Goal: Task Accomplishment & Management: Complete application form

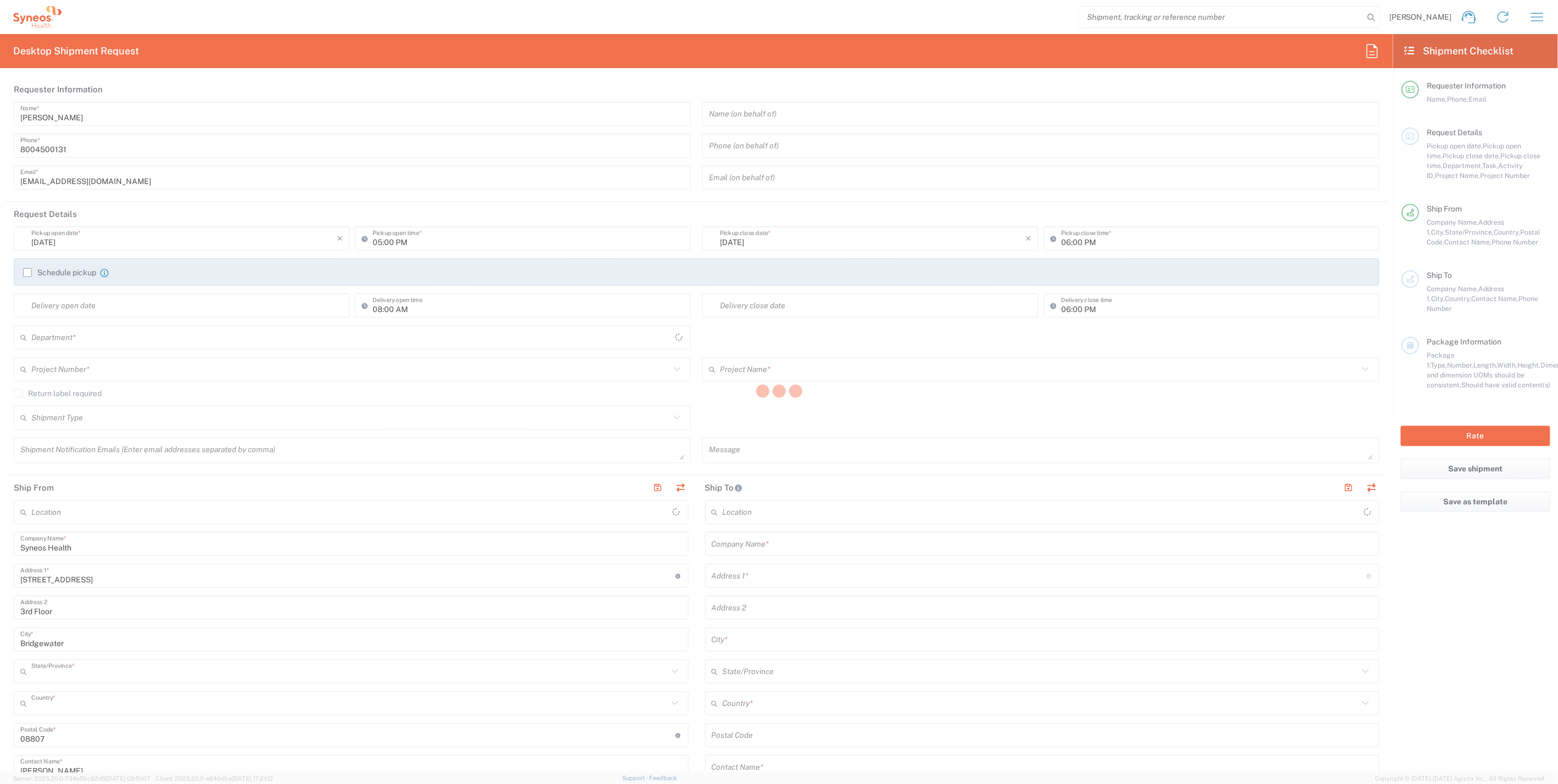
type input "New Jersey"
type input "United States"
type input "4205"
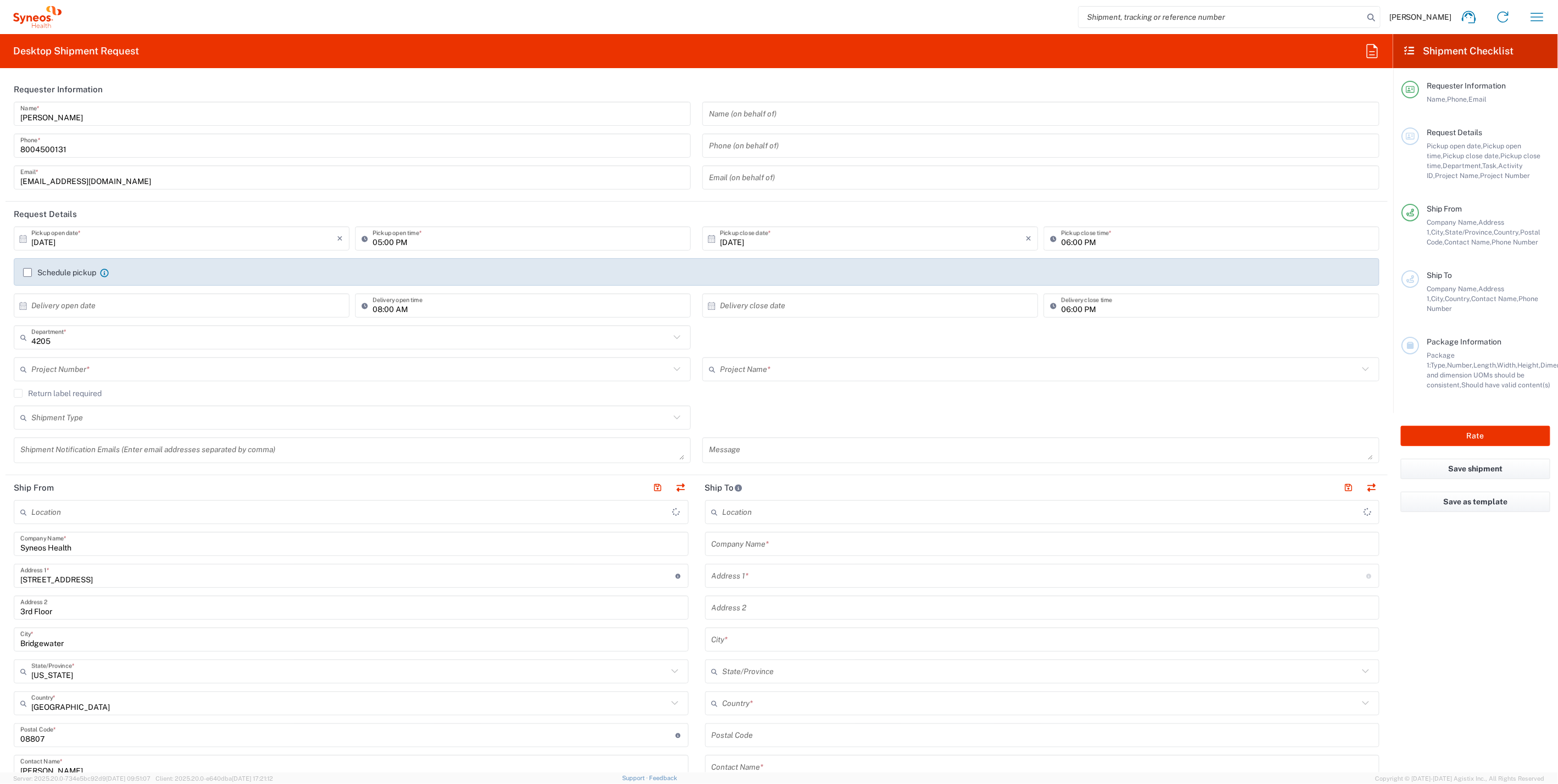
type input "Syneos Health Commercial Servi- NJ US"
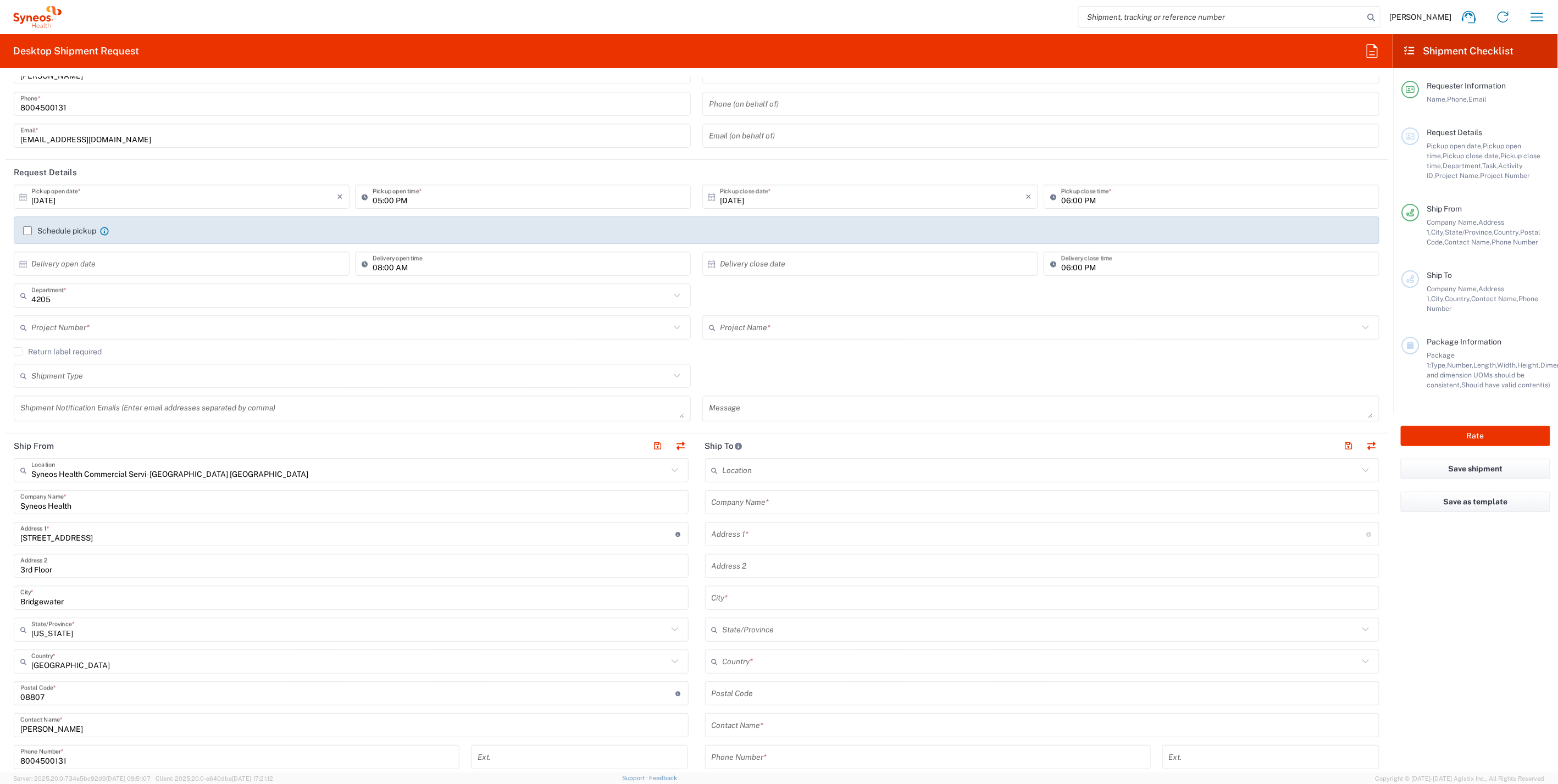
scroll to position [61, 0]
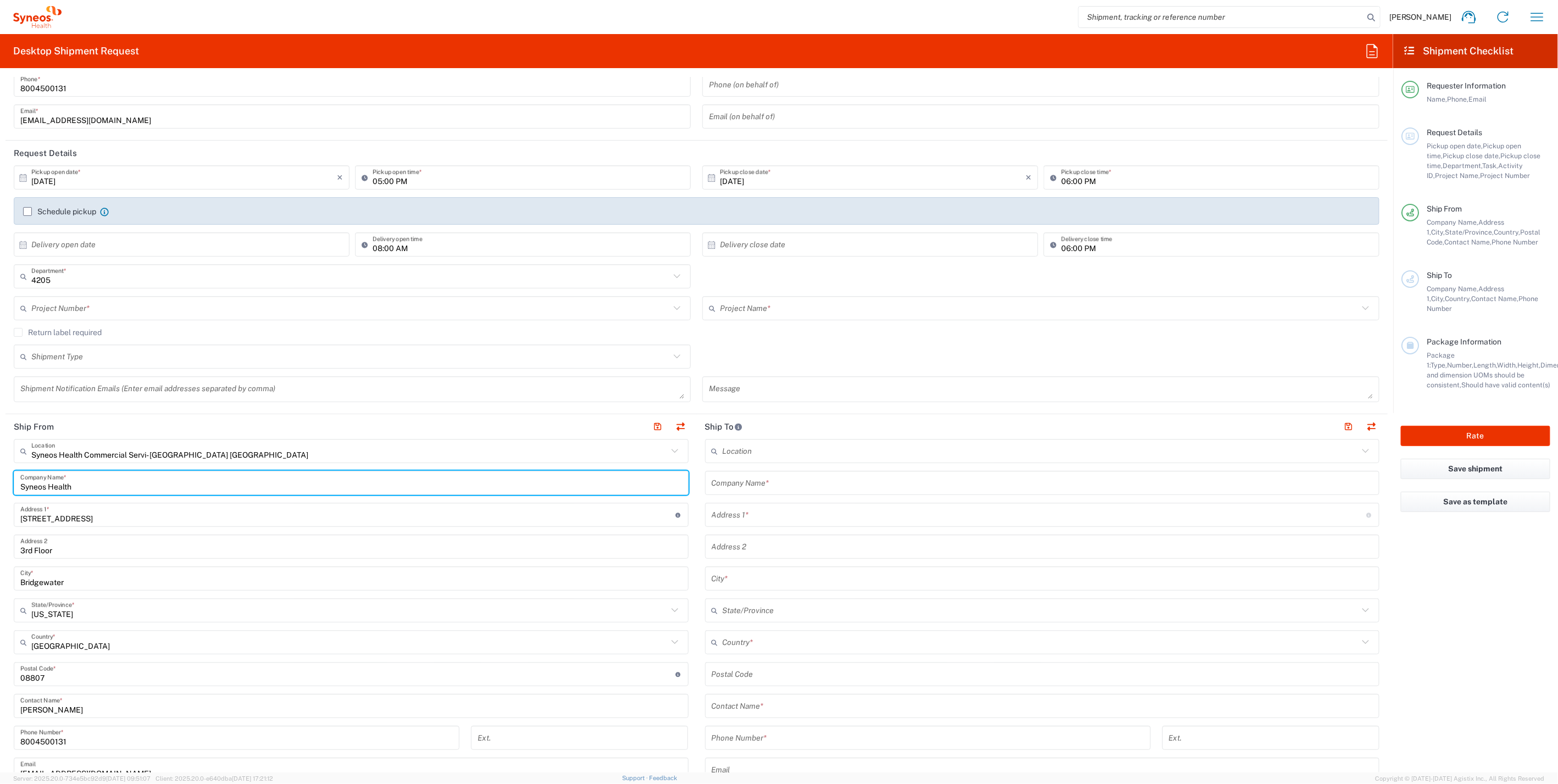
drag, startPoint x: 72, startPoint y: 484, endPoint x: -24, endPoint y: 479, distance: 96.1
click at [0, 479] on html "Dan Sheehan Home Shipment estimator Shipment tracking Desktop shipment request …" at bounding box center [779, 392] width 1558 height 784
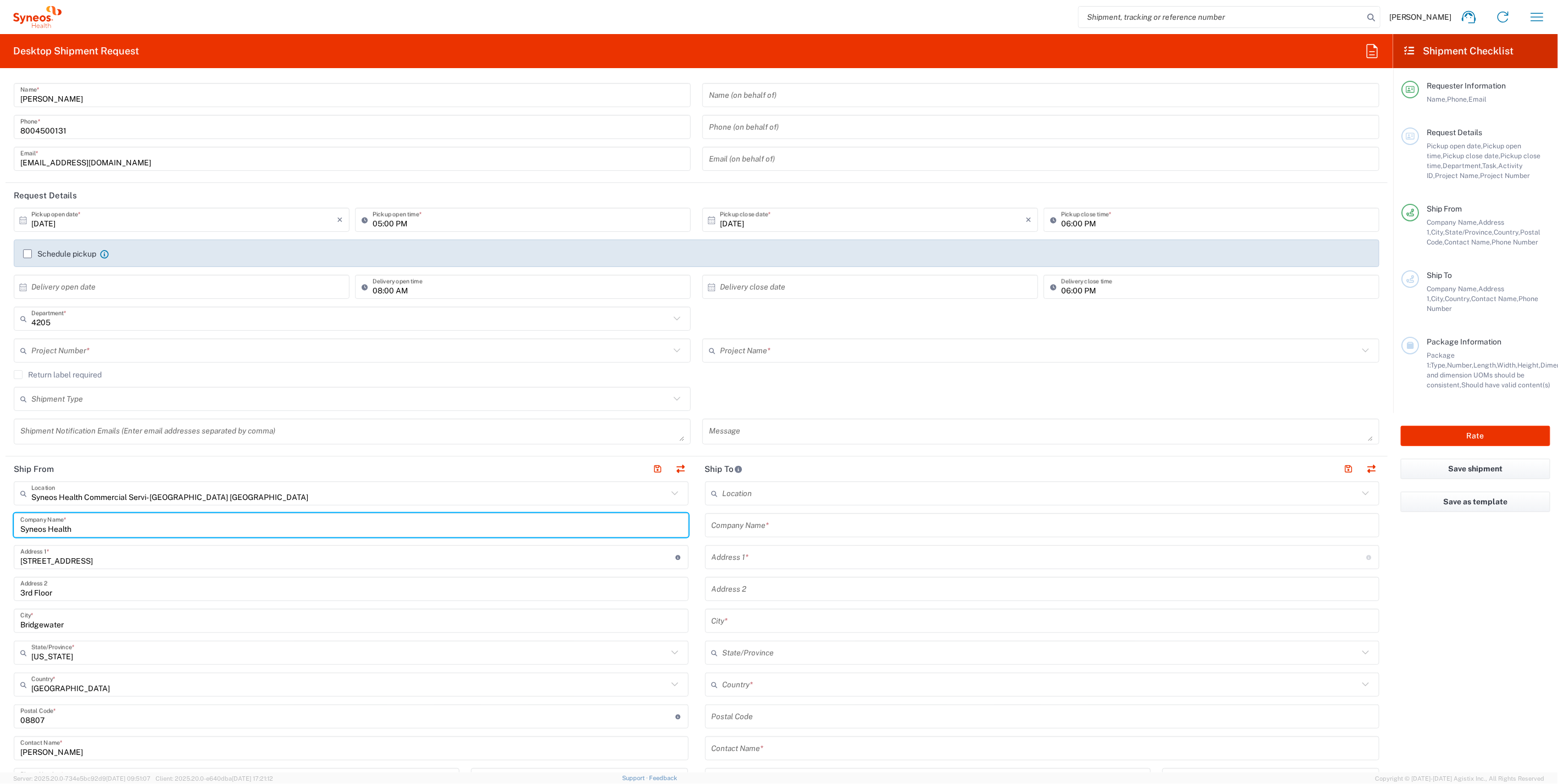
scroll to position [0, 0]
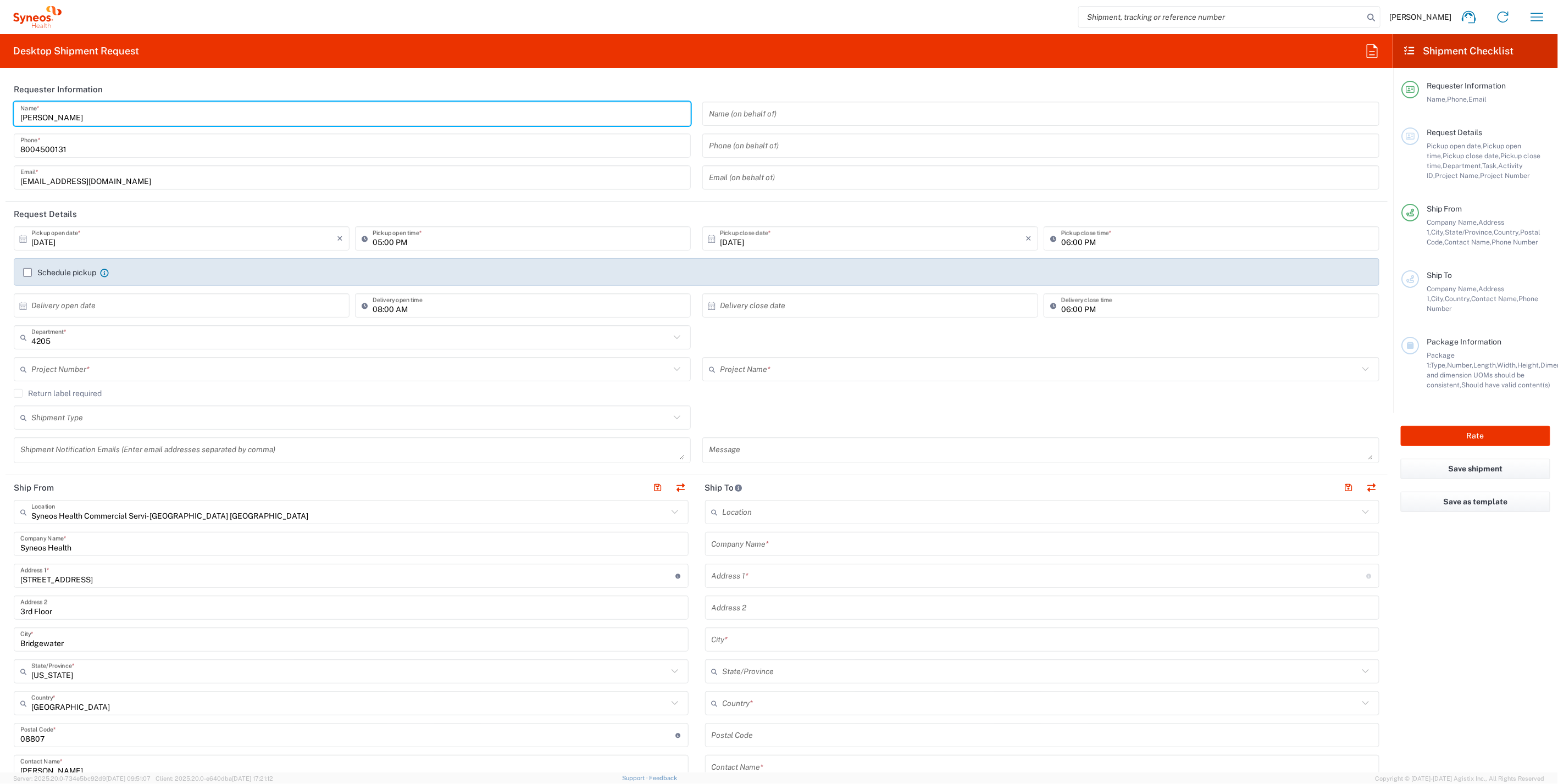
drag, startPoint x: 78, startPoint y: 118, endPoint x: -36, endPoint y: 121, distance: 114.0
click at [0, 121] on html "Dan Sheehan Home Shipment estimator Shipment tracking Desktop shipment request …" at bounding box center [779, 392] width 1558 height 784
paste input "Syneos Health"
drag, startPoint x: 138, startPoint y: 117, endPoint x: -8, endPoint y: 126, distance: 146.3
click at [0, 126] on html "Dan Sheehan Home Shipment estimator Shipment tracking Desktop shipment request …" at bounding box center [779, 392] width 1558 height 784
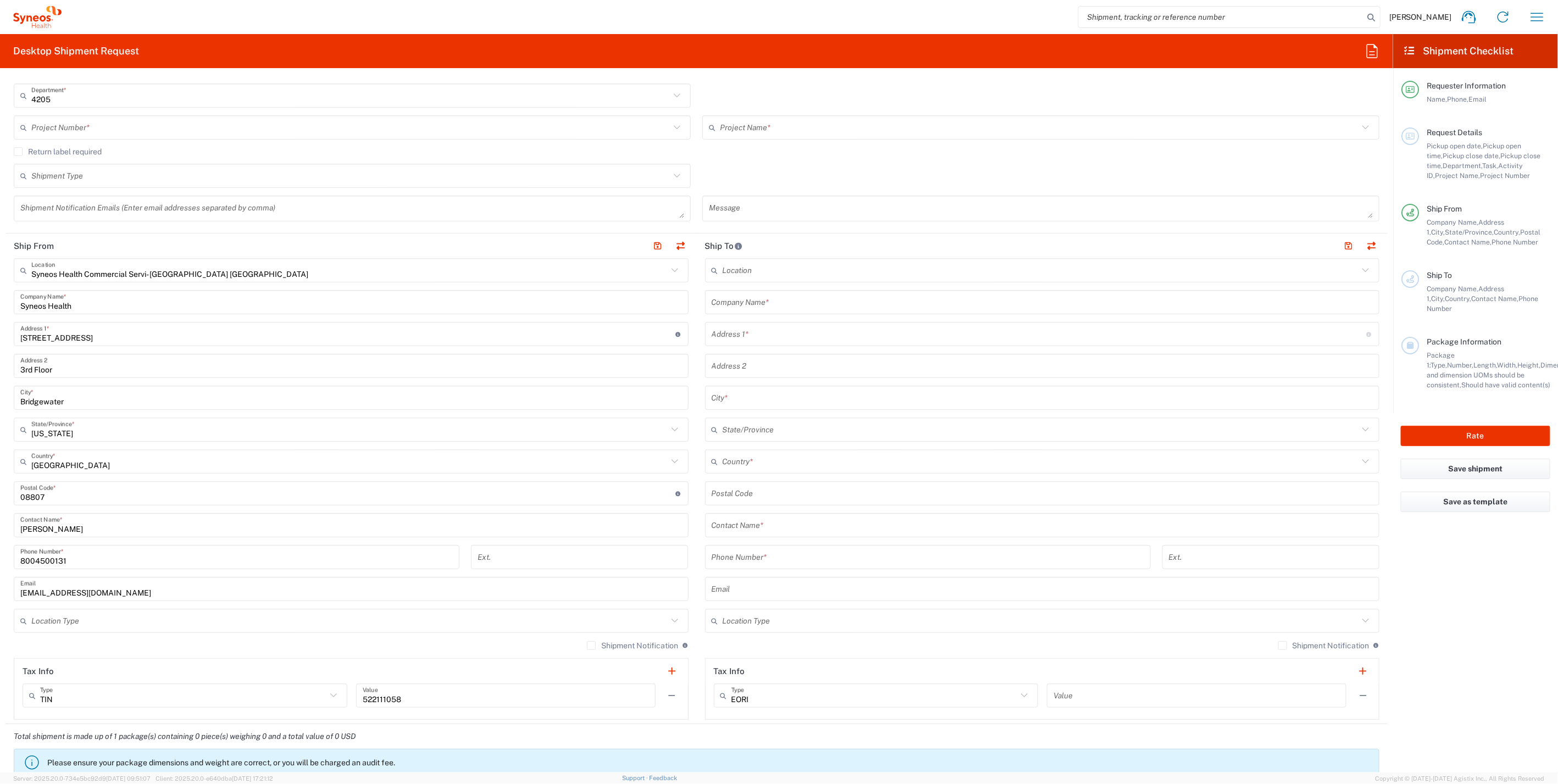
scroll to position [244, 0]
type input "Syneos Health Deployments"
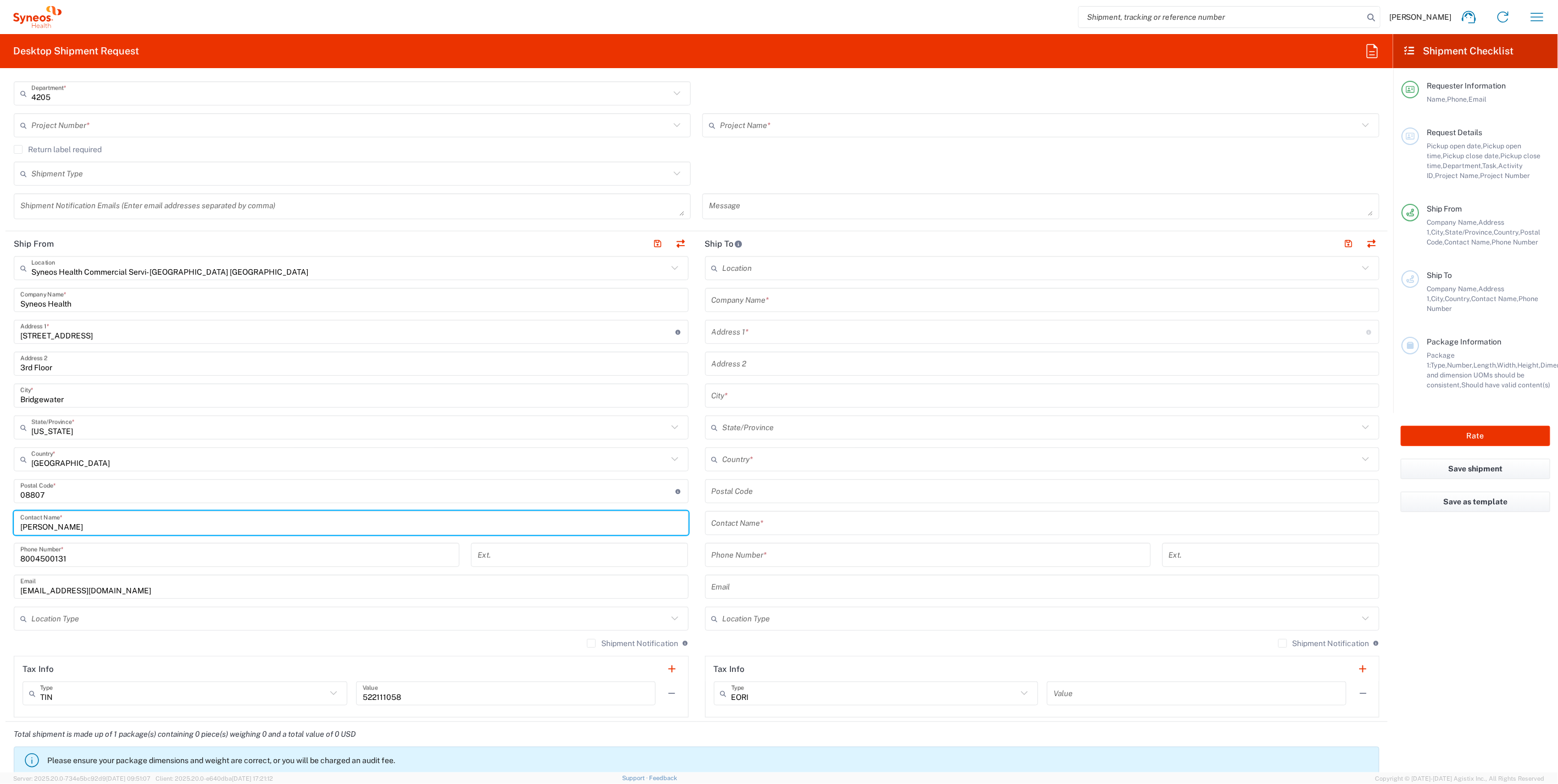
drag, startPoint x: 72, startPoint y: 522, endPoint x: -48, endPoint y: 527, distance: 120.1
click at [0, 527] on html "Dan Sheehan Home Shipment estimator Shipment tracking Desktop shipment request …" at bounding box center [779, 392] width 1558 height 784
paste input "Syneos Health Deployments"
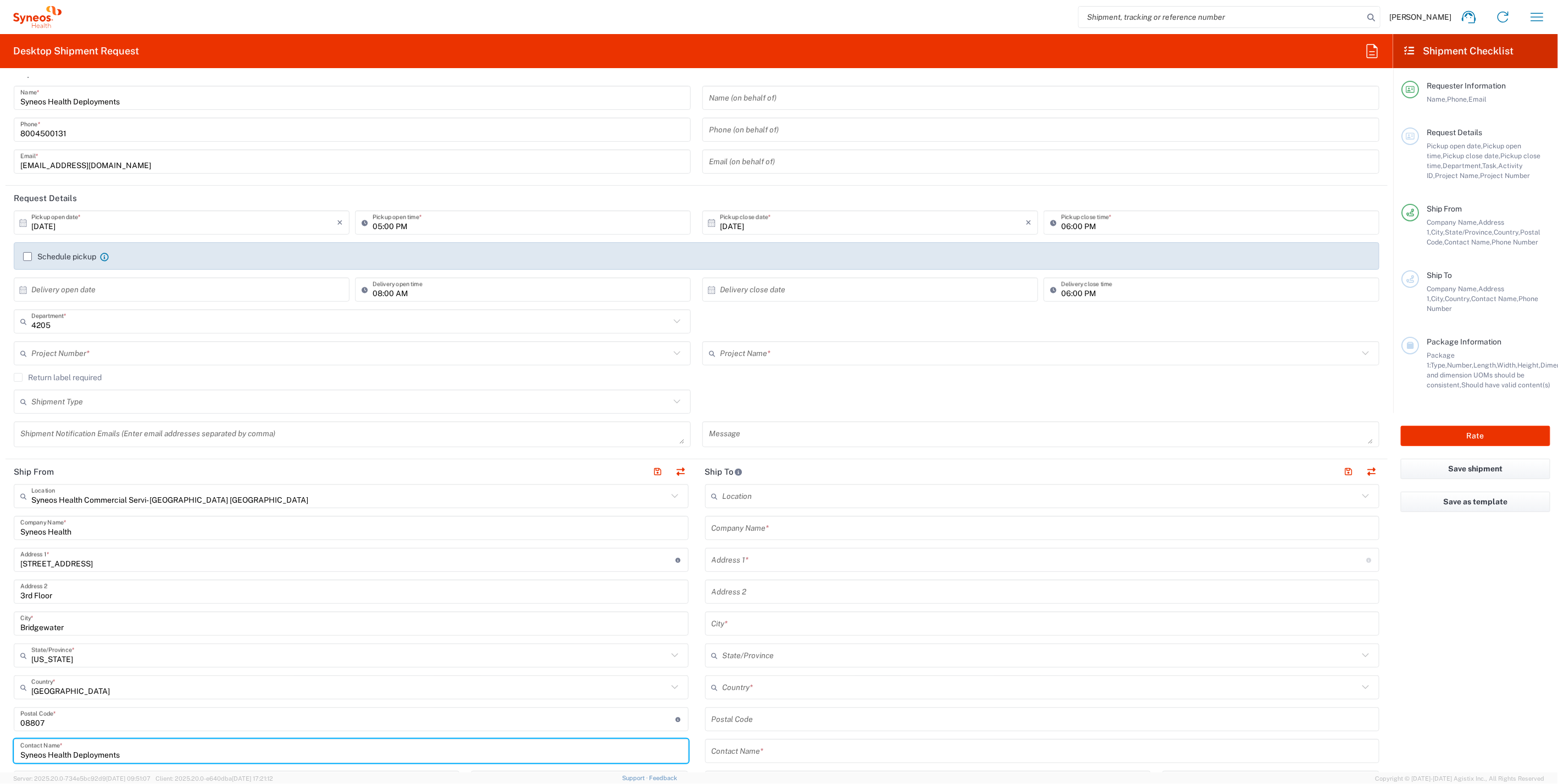
scroll to position [0, 0]
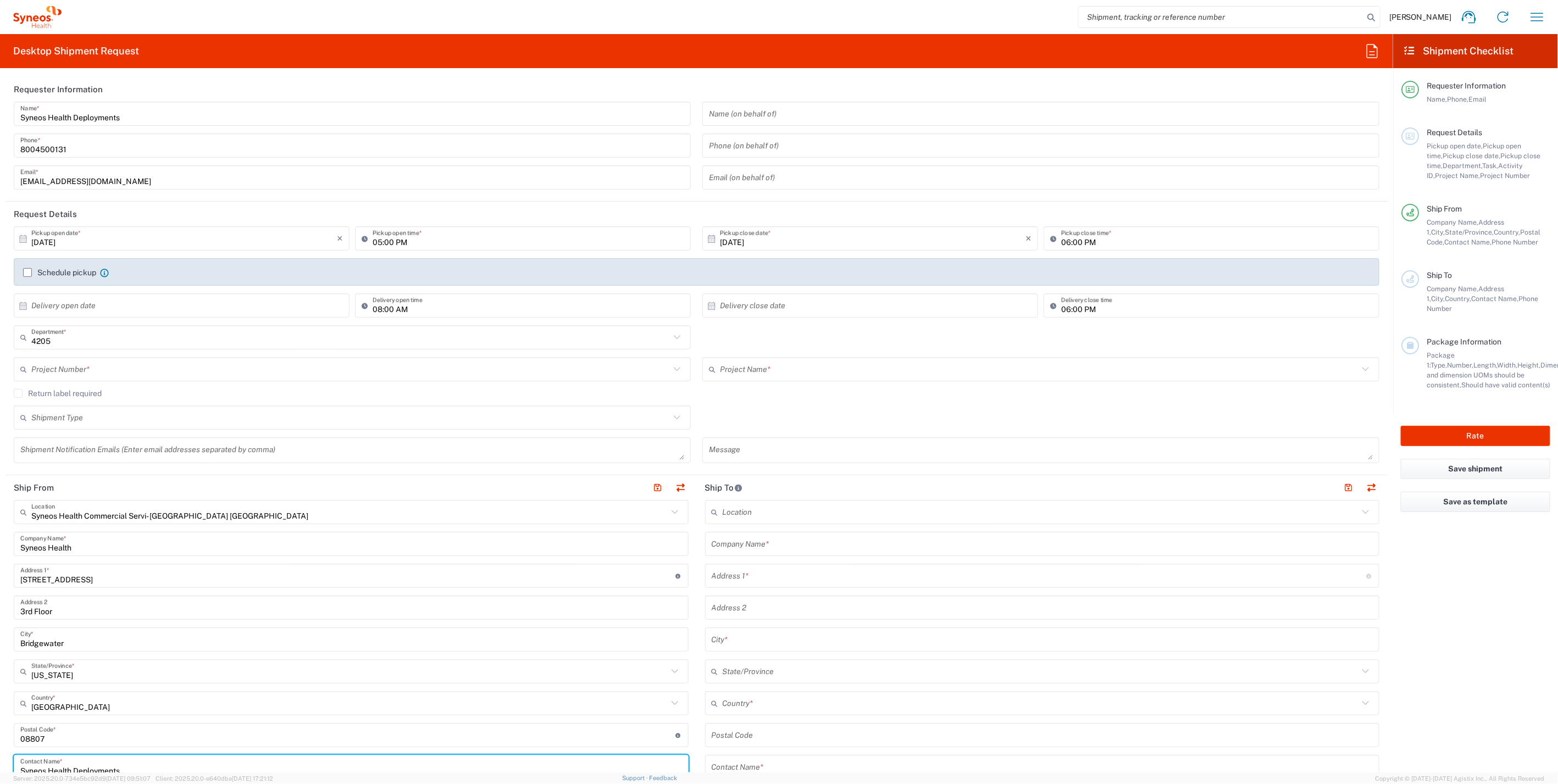
type input "Syneos Health Deployments"
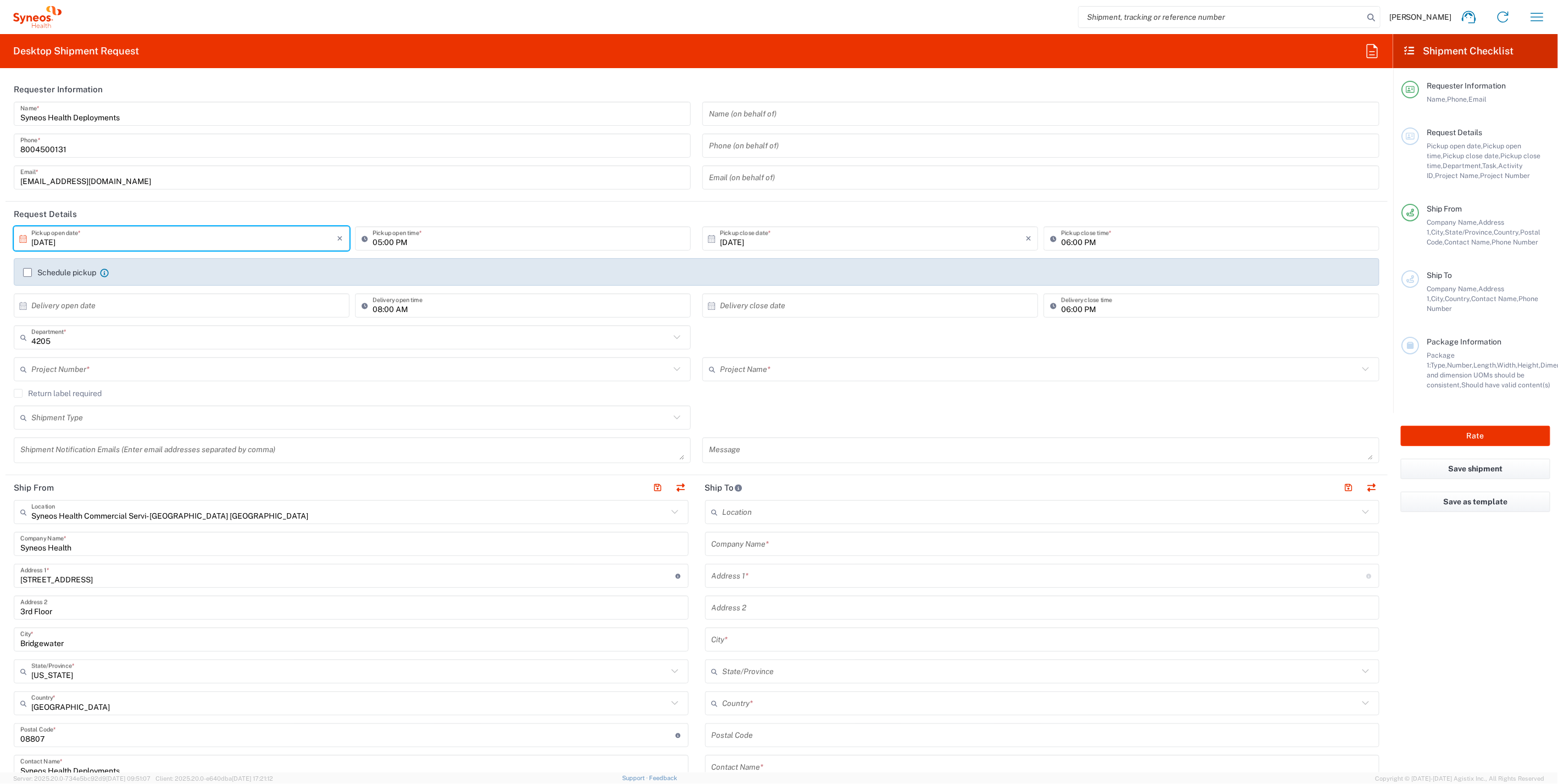
click at [237, 239] on input "10/09/2025" at bounding box center [184, 238] width 306 height 19
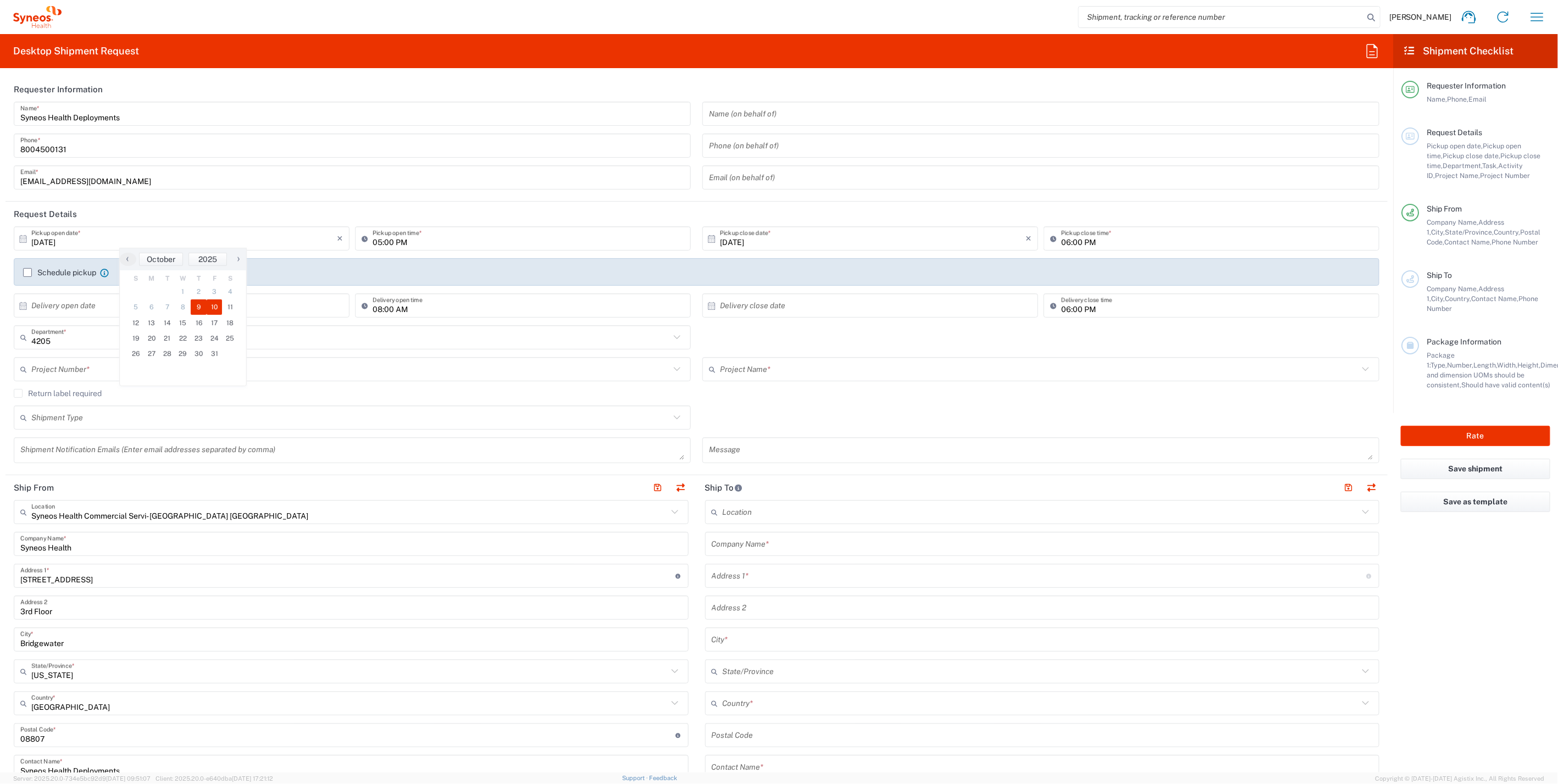
click at [216, 307] on span "10" at bounding box center [214, 307] width 16 height 15
type input "10/10/2025"
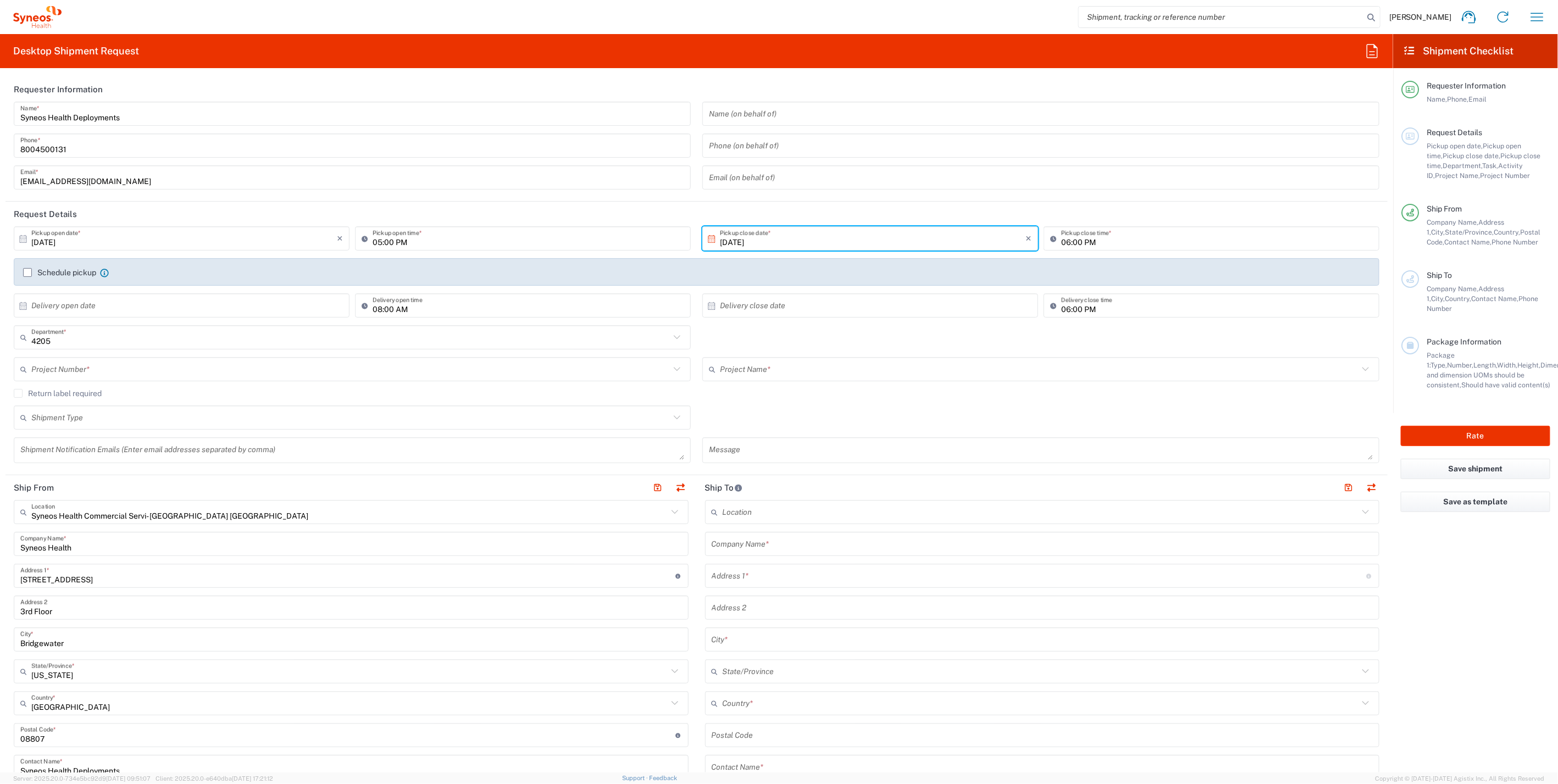
click at [378, 240] on input "05:00 PM" at bounding box center [528, 238] width 311 height 19
type input "01:00 PM"
click at [97, 369] on input "text" at bounding box center [351, 369] width 639 height 19
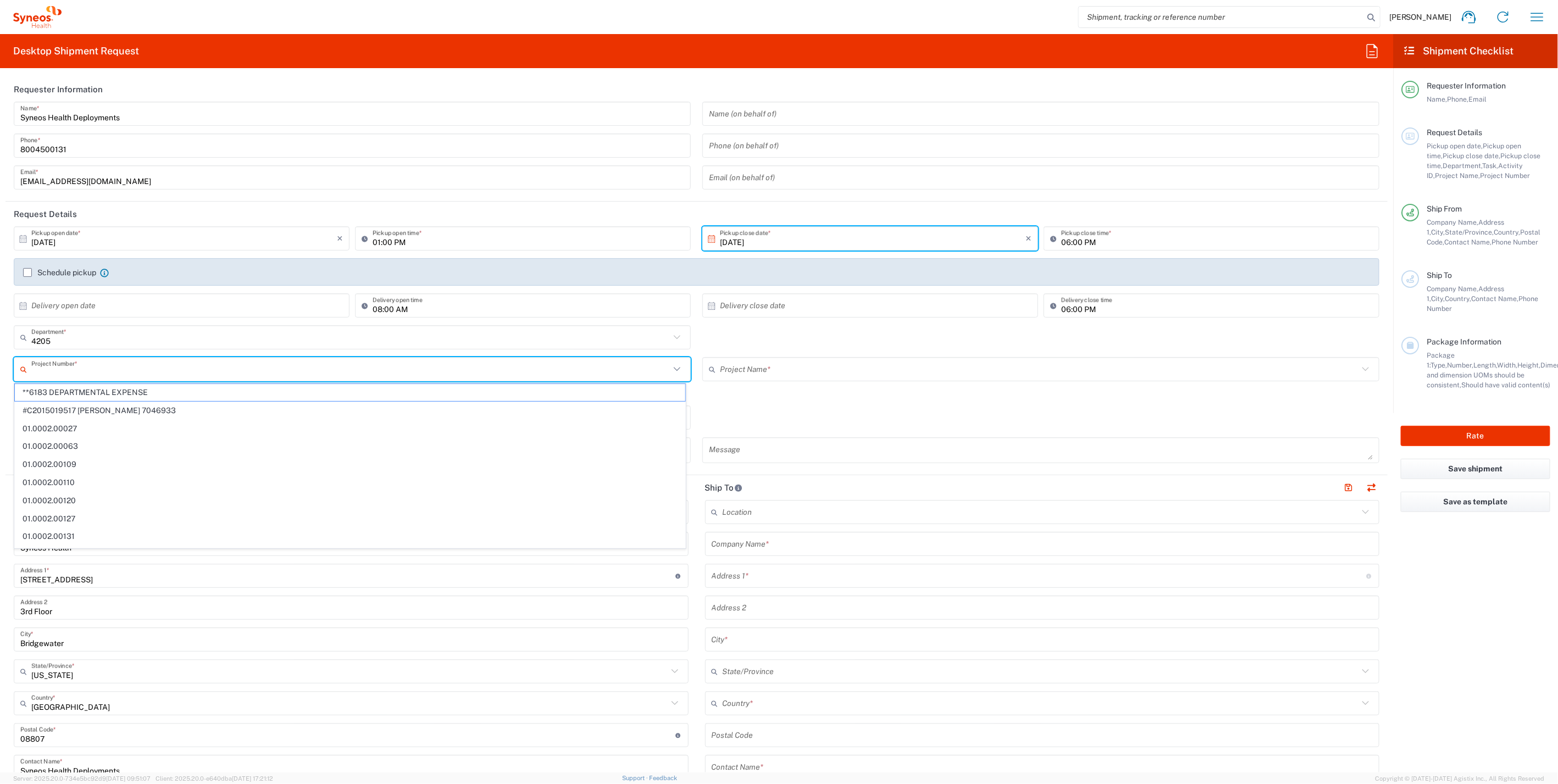
click at [56, 372] on input "text" at bounding box center [351, 369] width 639 height 19
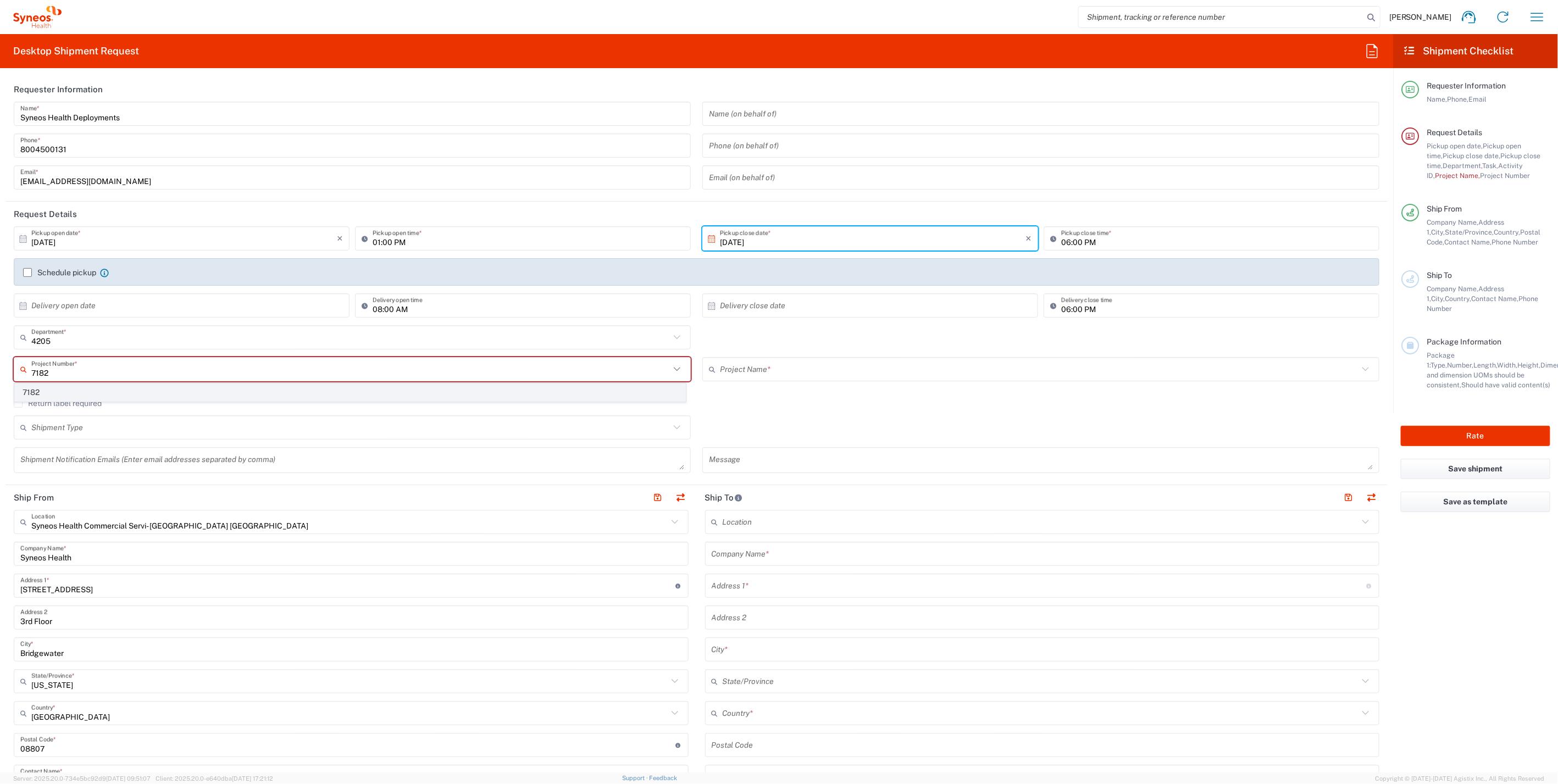
type input "7182"
click at [30, 388] on span "7182" at bounding box center [350, 392] width 670 height 17
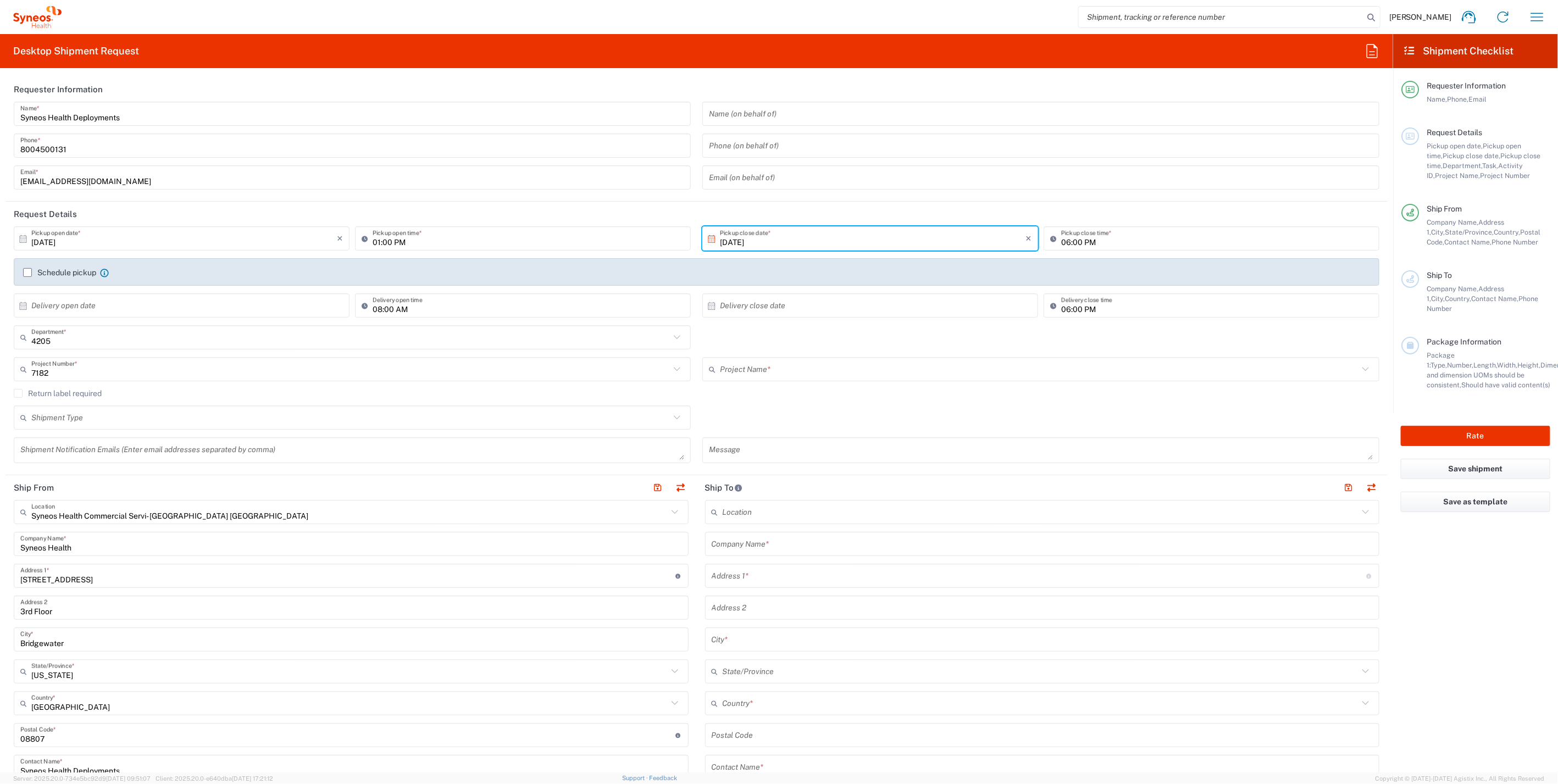
type input "ST-US_GlaxoSmithKline_Sales"
click at [206, 419] on input "text" at bounding box center [351, 417] width 639 height 19
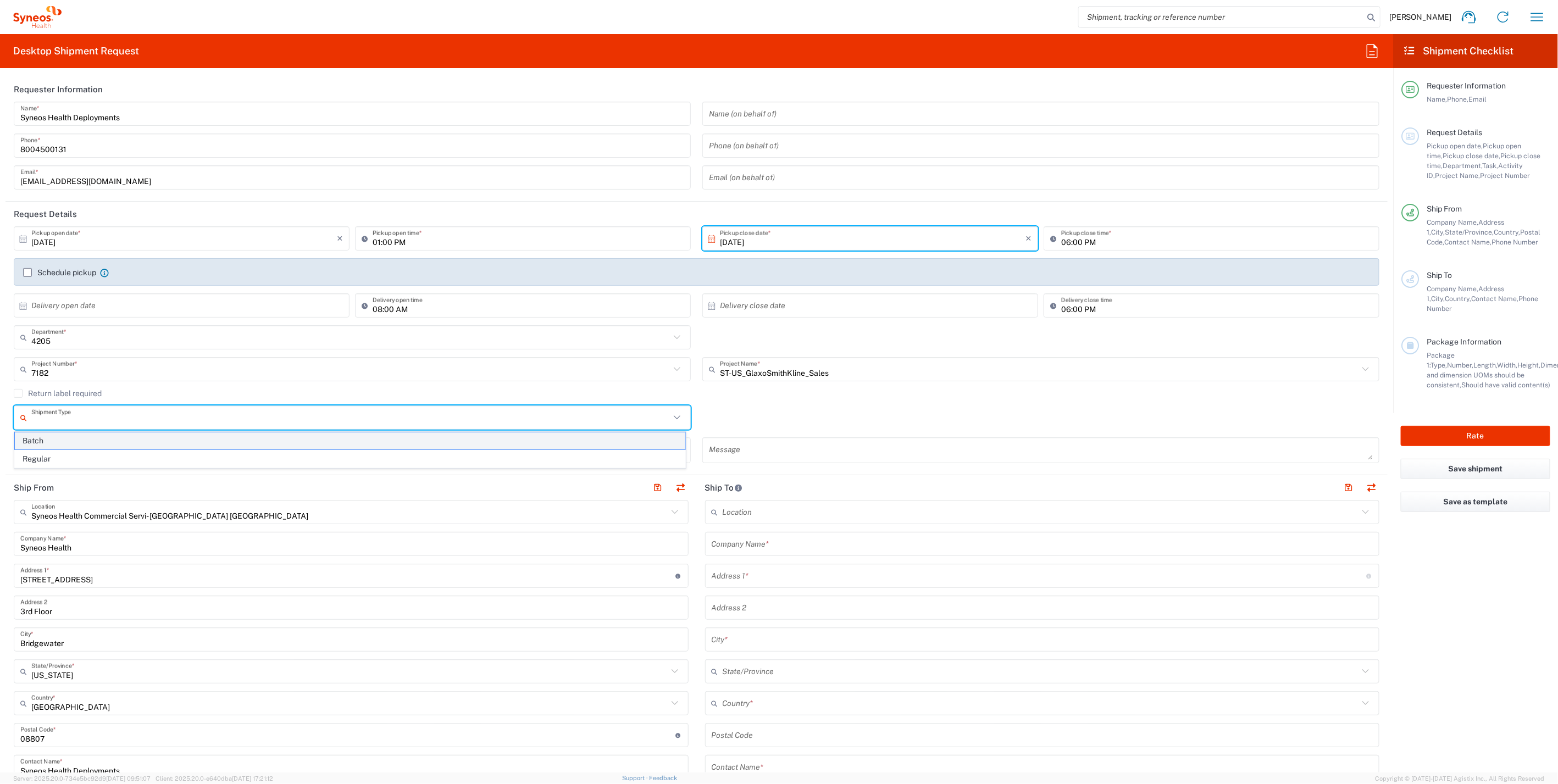
click at [78, 444] on span "Batch" at bounding box center [350, 440] width 670 height 17
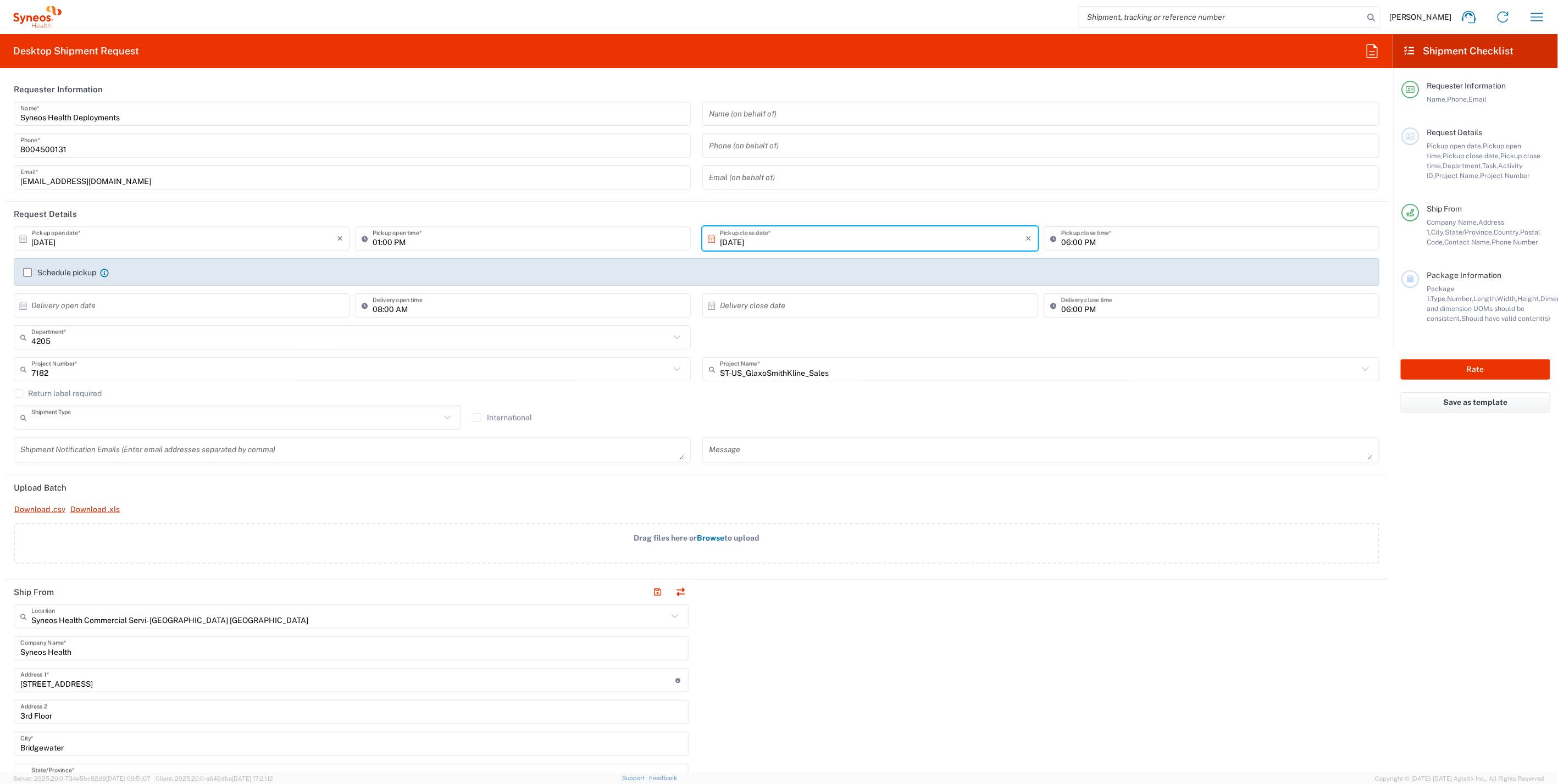
type input "Batch"
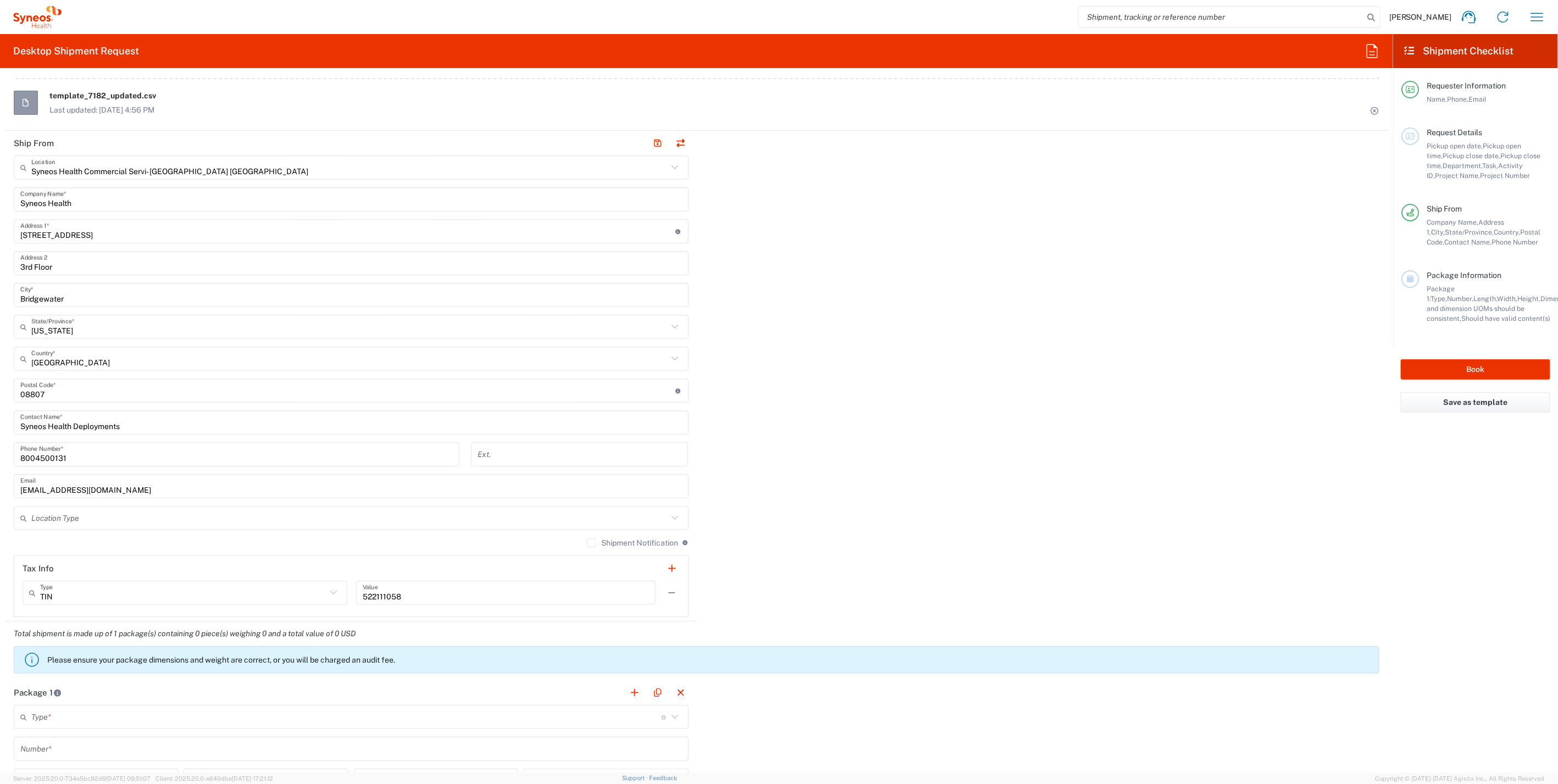
scroll to position [488, 0]
click at [109, 510] on input "text" at bounding box center [349, 514] width 636 height 19
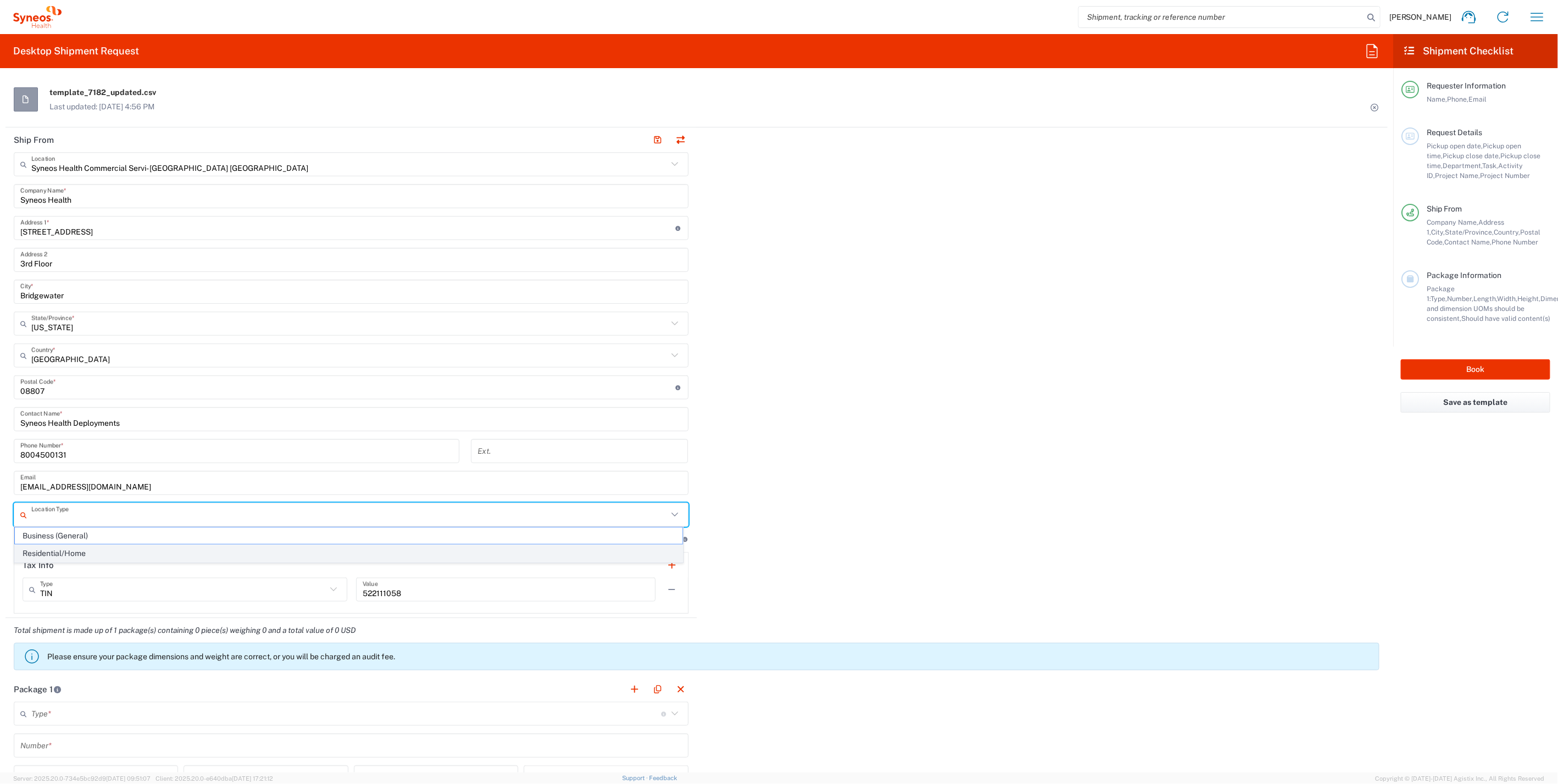
click at [82, 549] on span "Residential/Home" at bounding box center [349, 553] width 668 height 17
type input "Residential/Home"
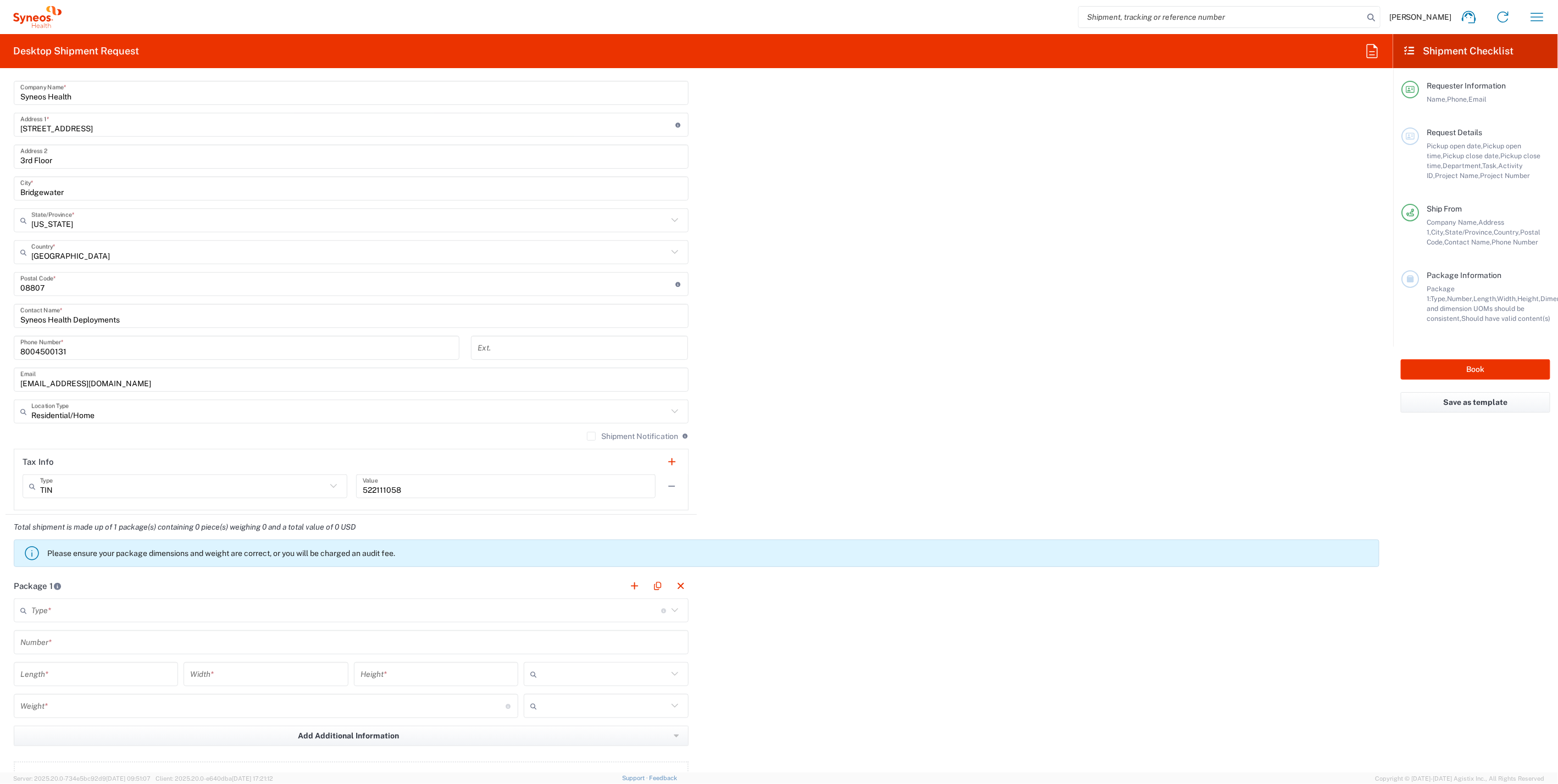
scroll to position [610, 0]
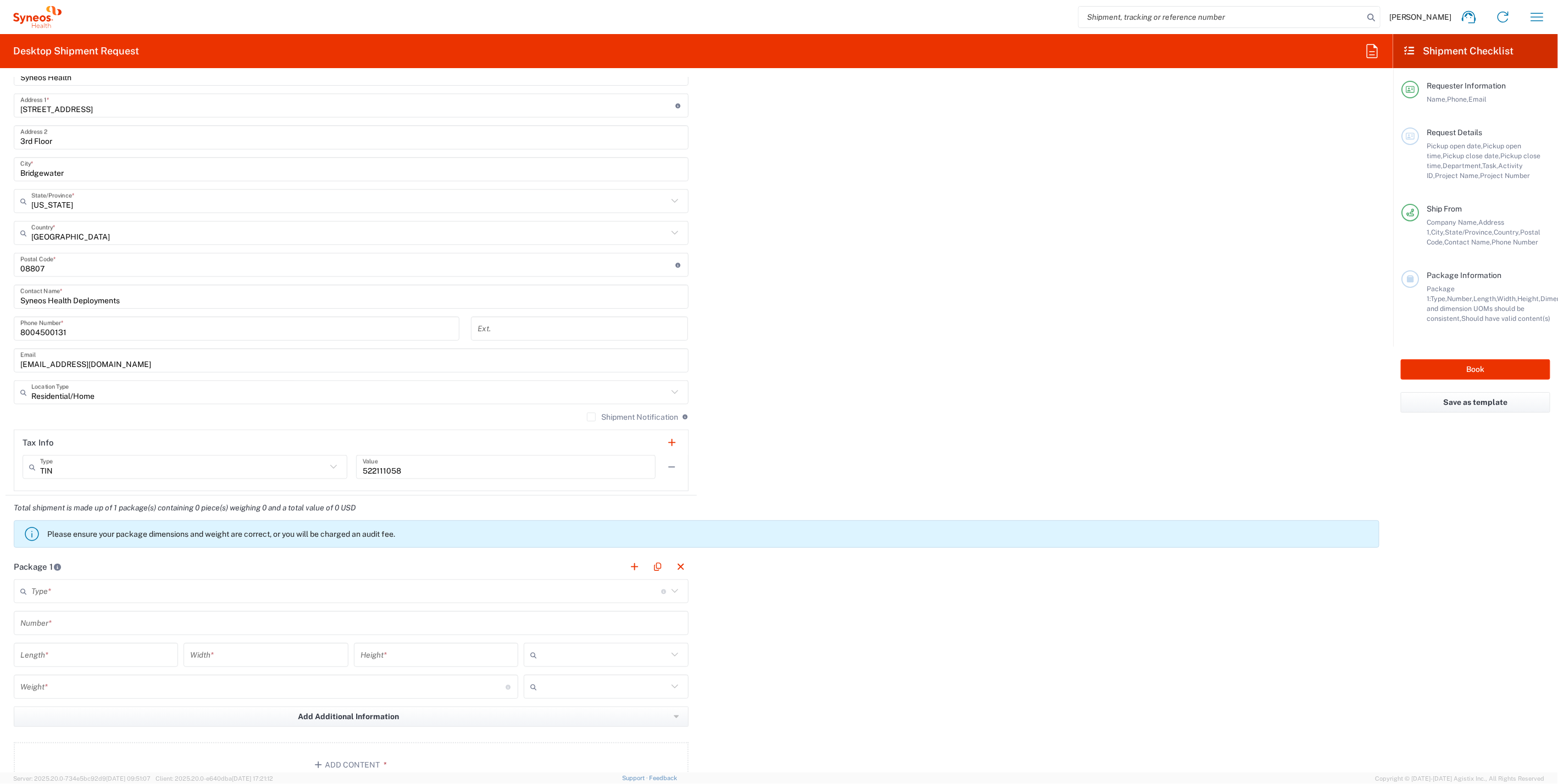
click at [45, 595] on input "text" at bounding box center [346, 591] width 630 height 19
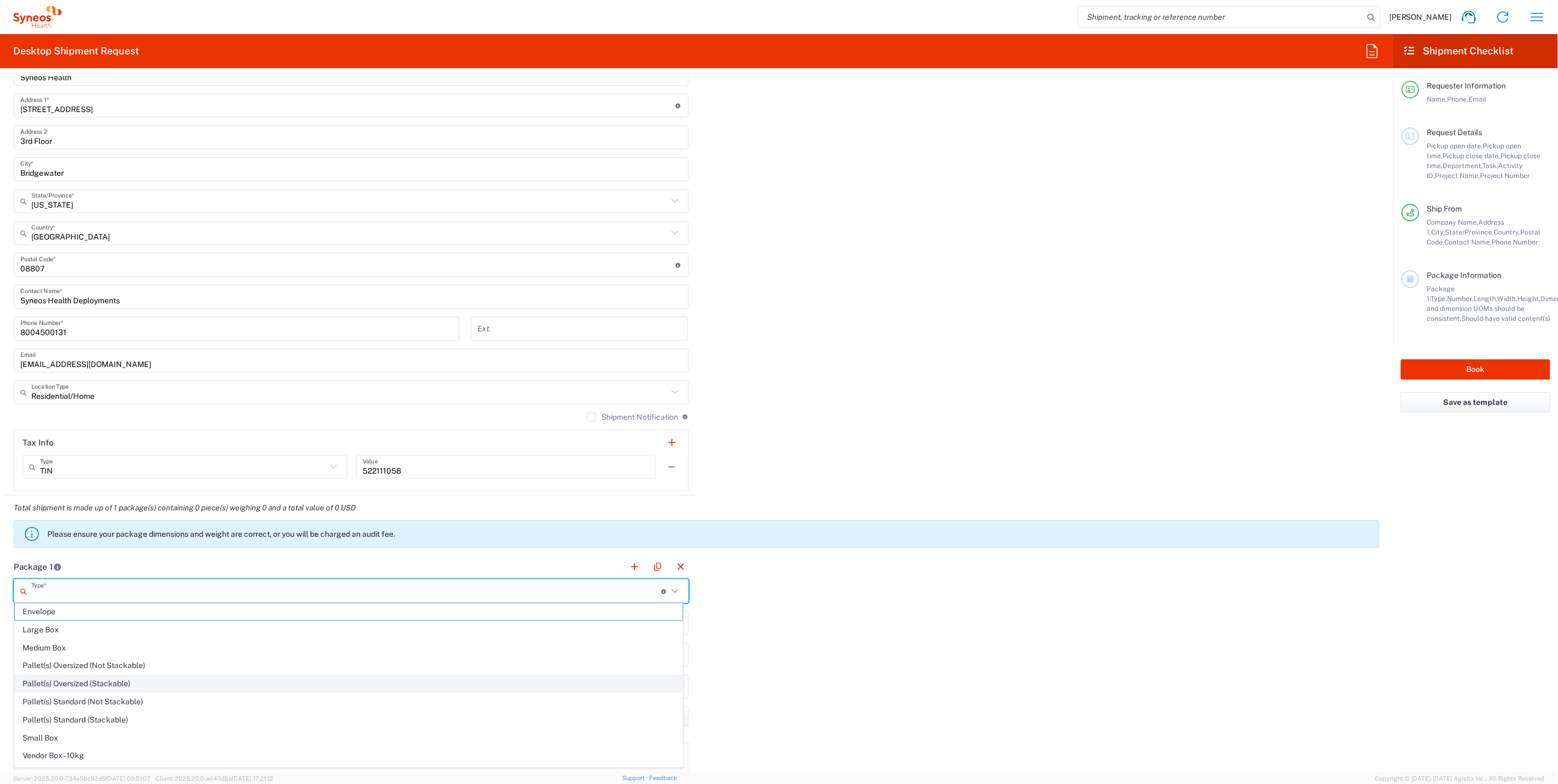
scroll to position [30, 0]
click at [72, 593] on input "text" at bounding box center [346, 591] width 630 height 19
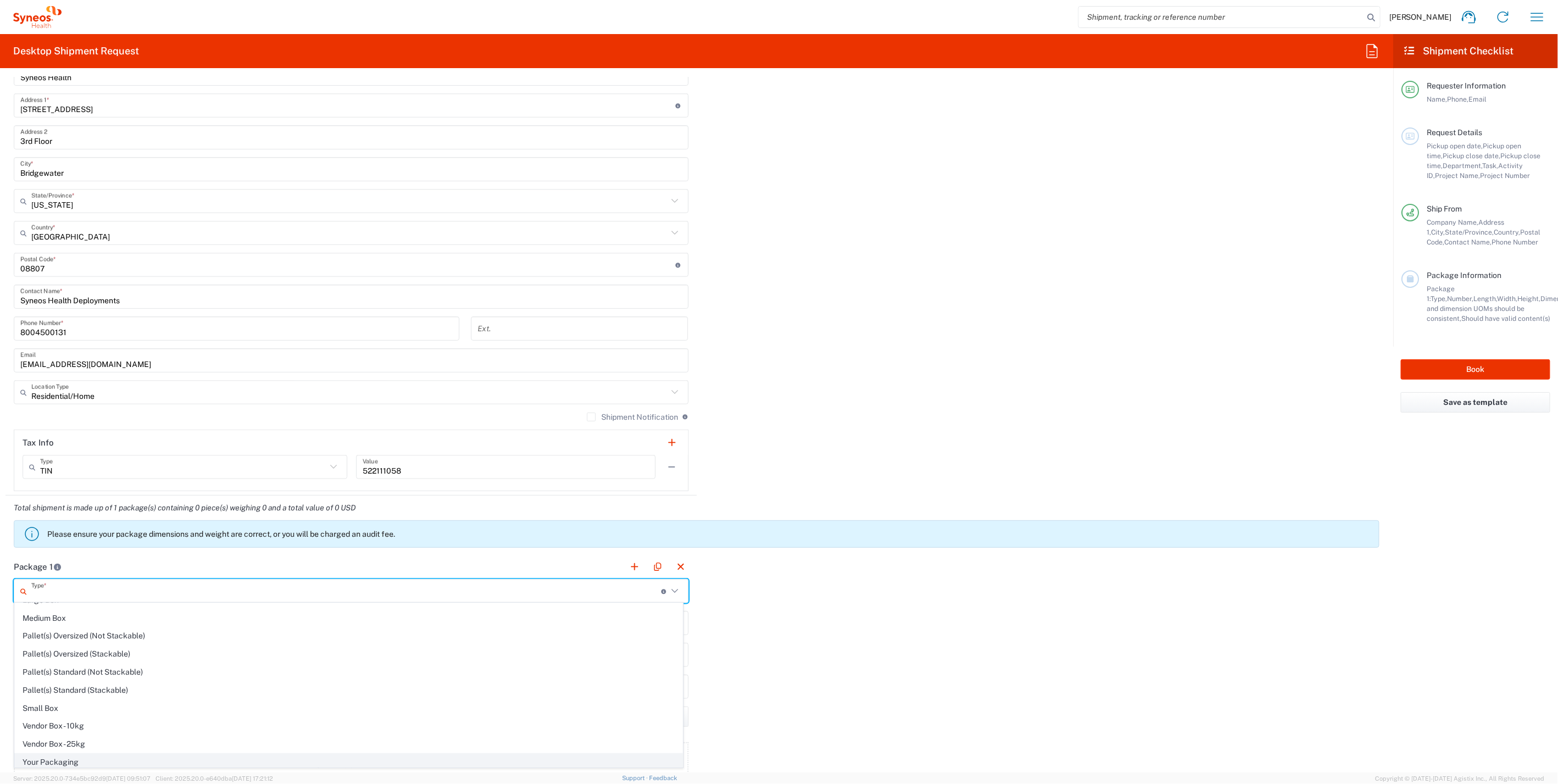
click at [57, 755] on span "Your Packaging" at bounding box center [349, 762] width 668 height 17
type input "Your Packaging"
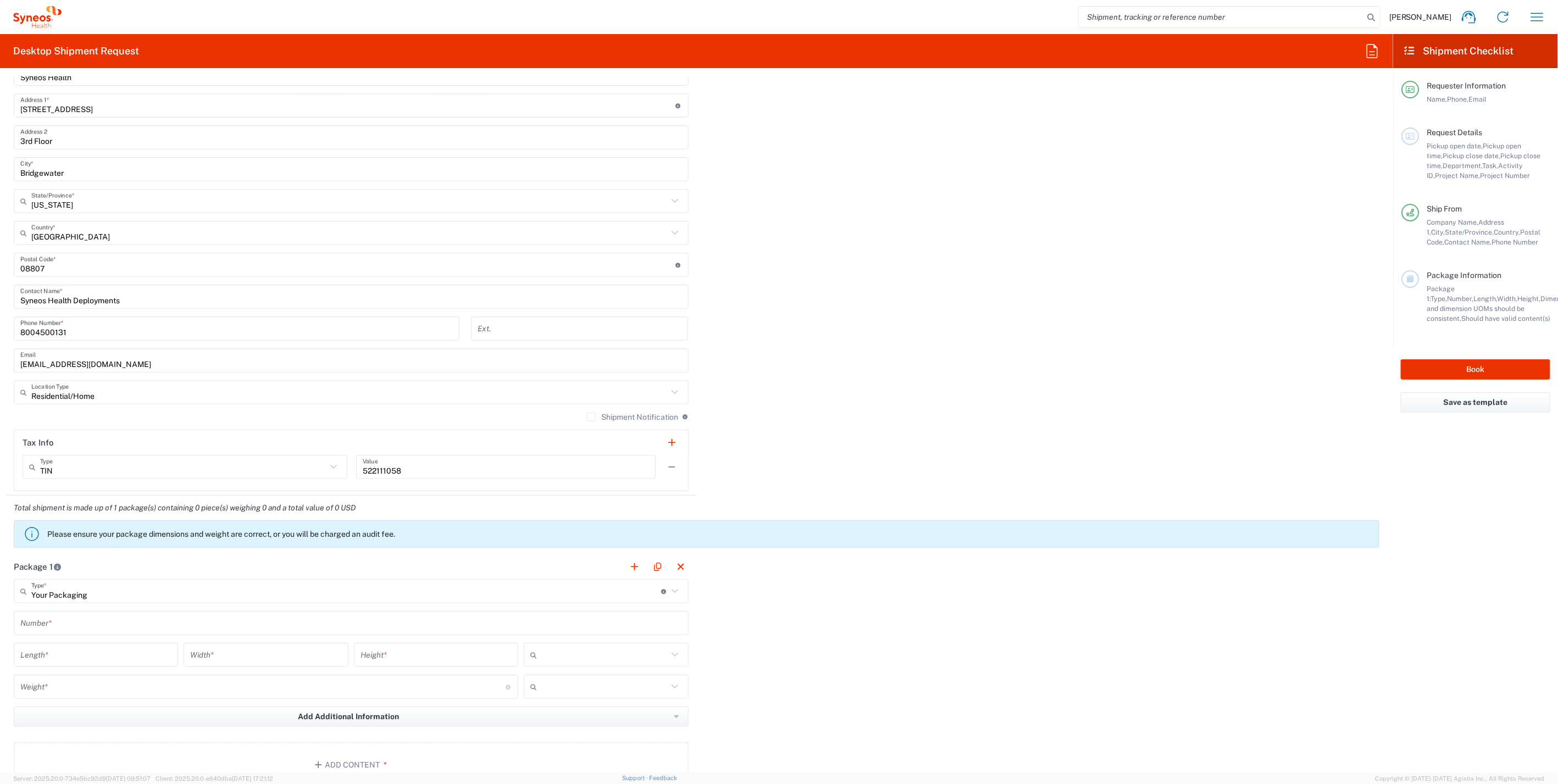
click at [66, 623] on input "text" at bounding box center [351, 623] width 661 height 19
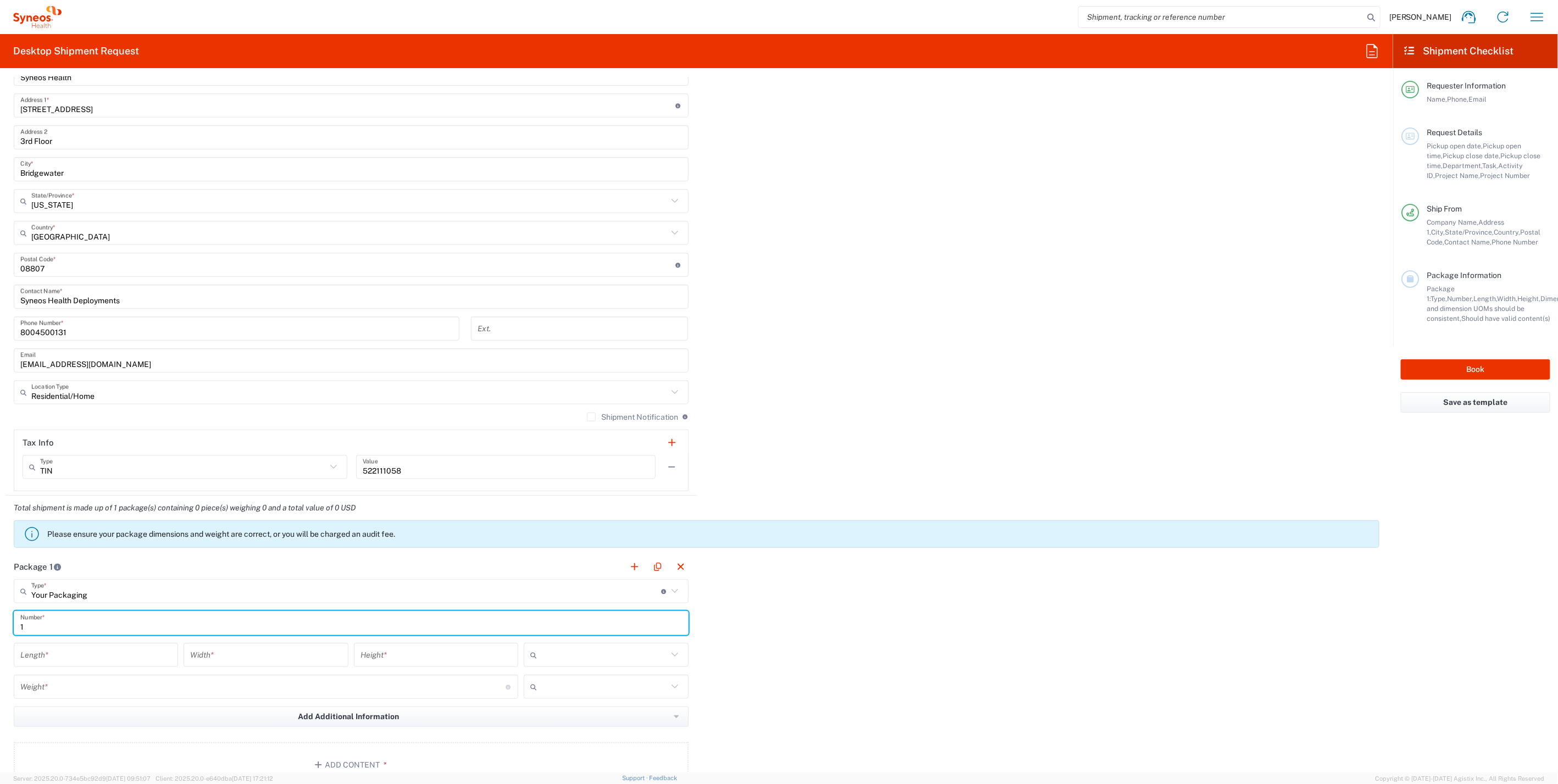
type input "1"
click at [63, 652] on input "number" at bounding box center [96, 655] width 151 height 19
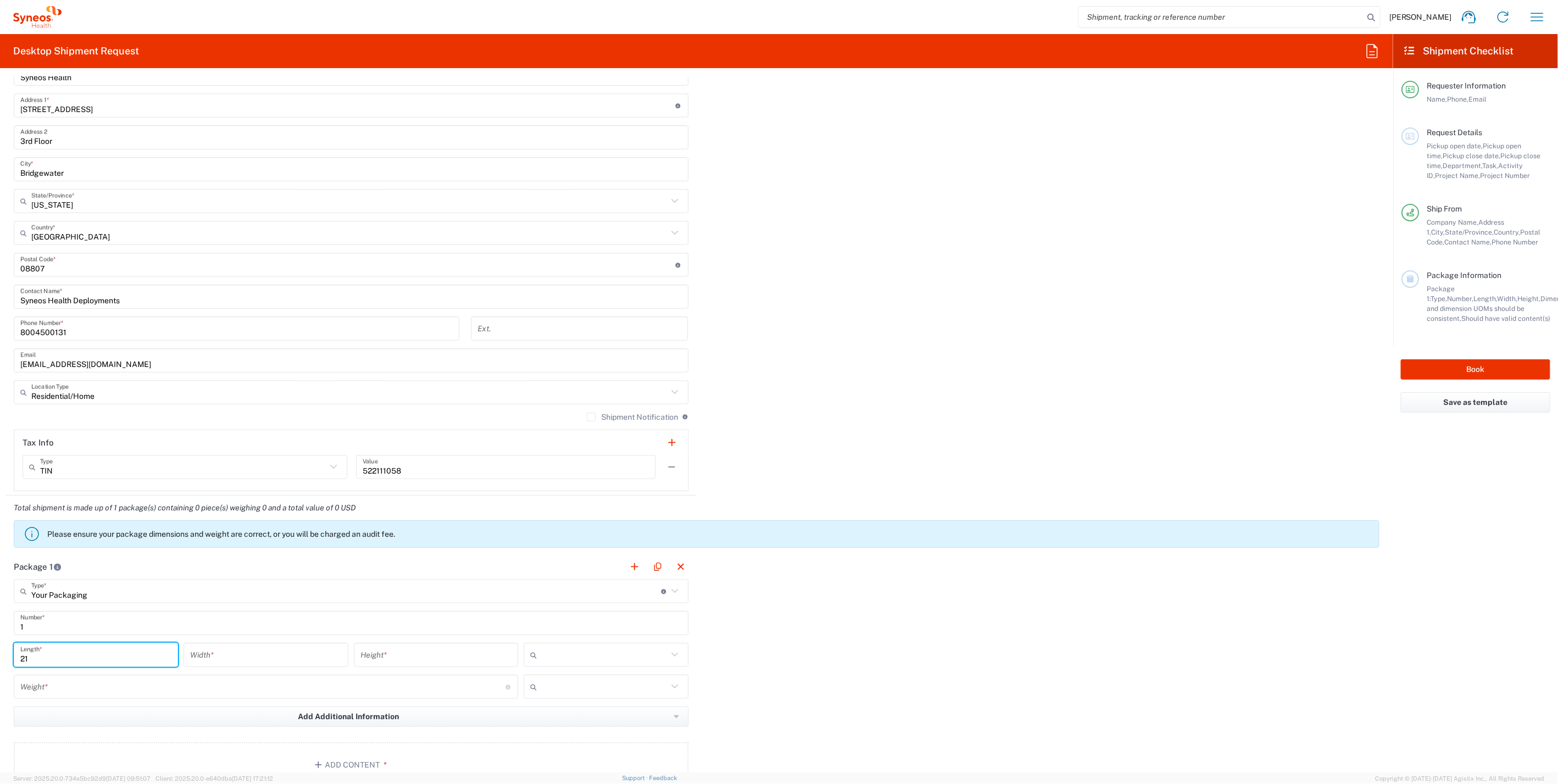
type input "21"
click at [252, 653] on input "number" at bounding box center [266, 655] width 151 height 19
type input "16"
click at [405, 649] on input "number" at bounding box center [436, 655] width 151 height 19
type input "5"
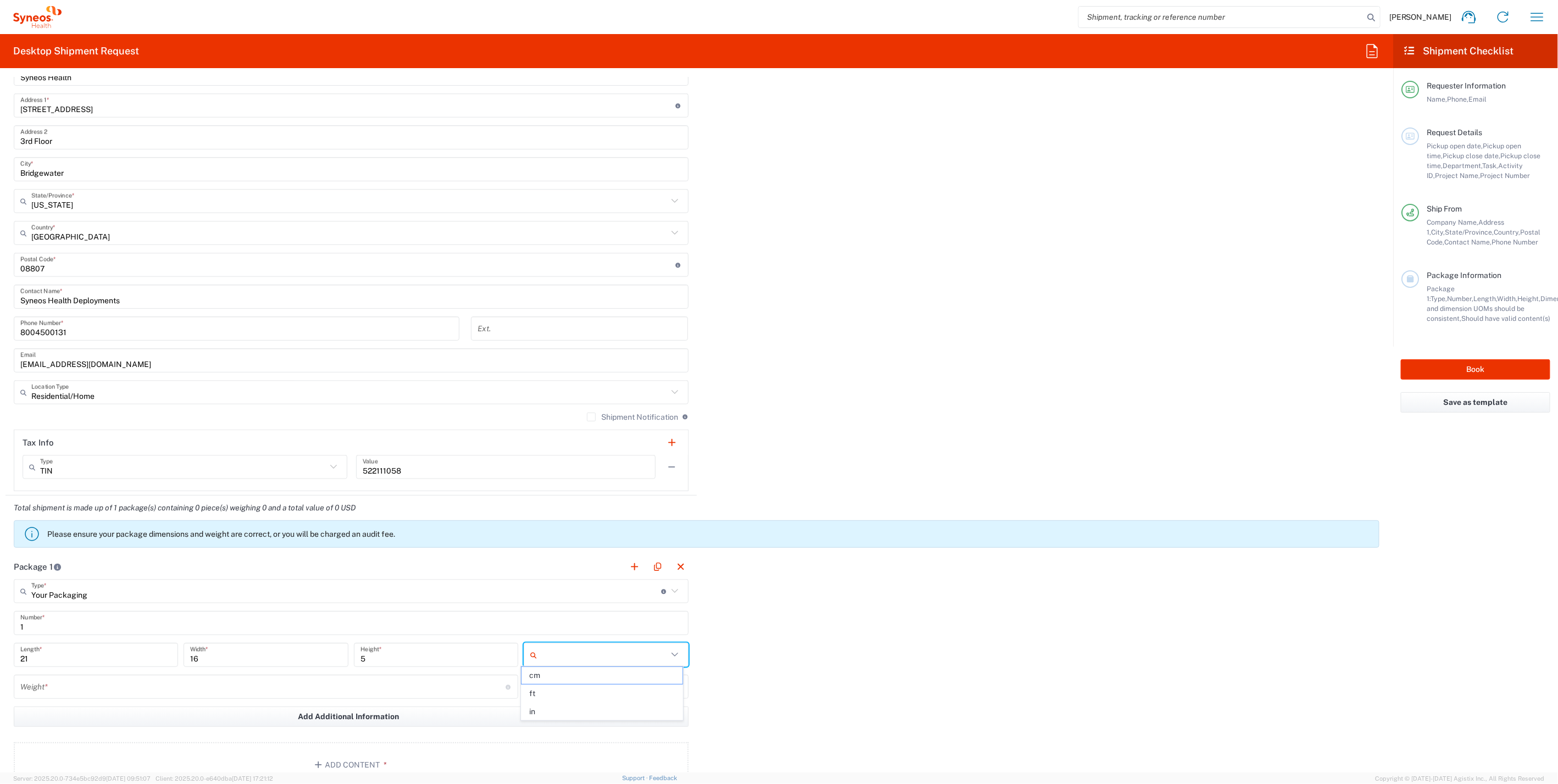
click at [568, 649] on input "text" at bounding box center [604, 655] width 126 height 18
click at [549, 704] on span "in" at bounding box center [601, 711] width 161 height 17
type input "in"
click at [133, 687] on input "number" at bounding box center [263, 686] width 486 height 19
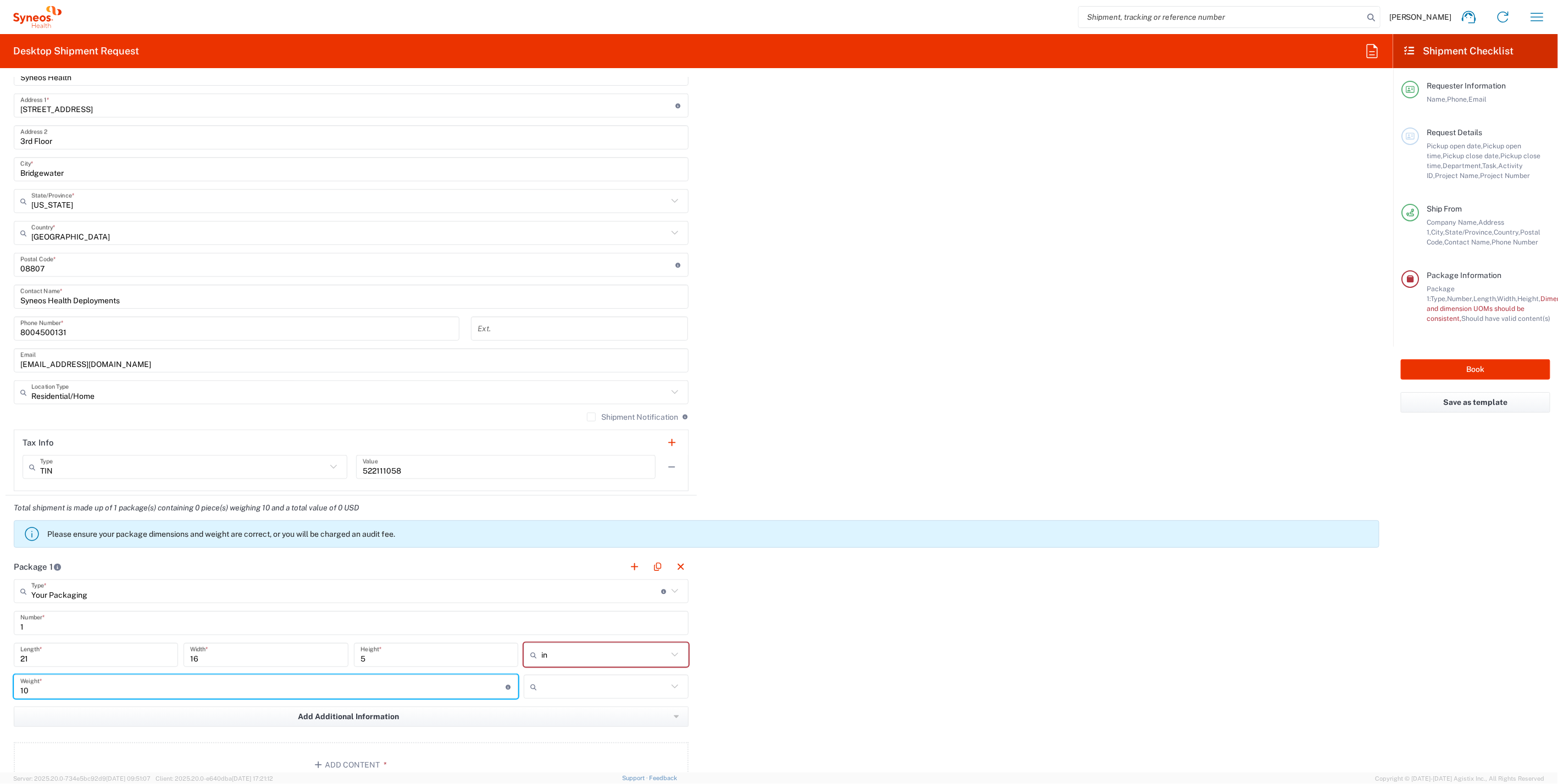
type input "10"
click at [545, 681] on input "text" at bounding box center [604, 687] width 126 height 18
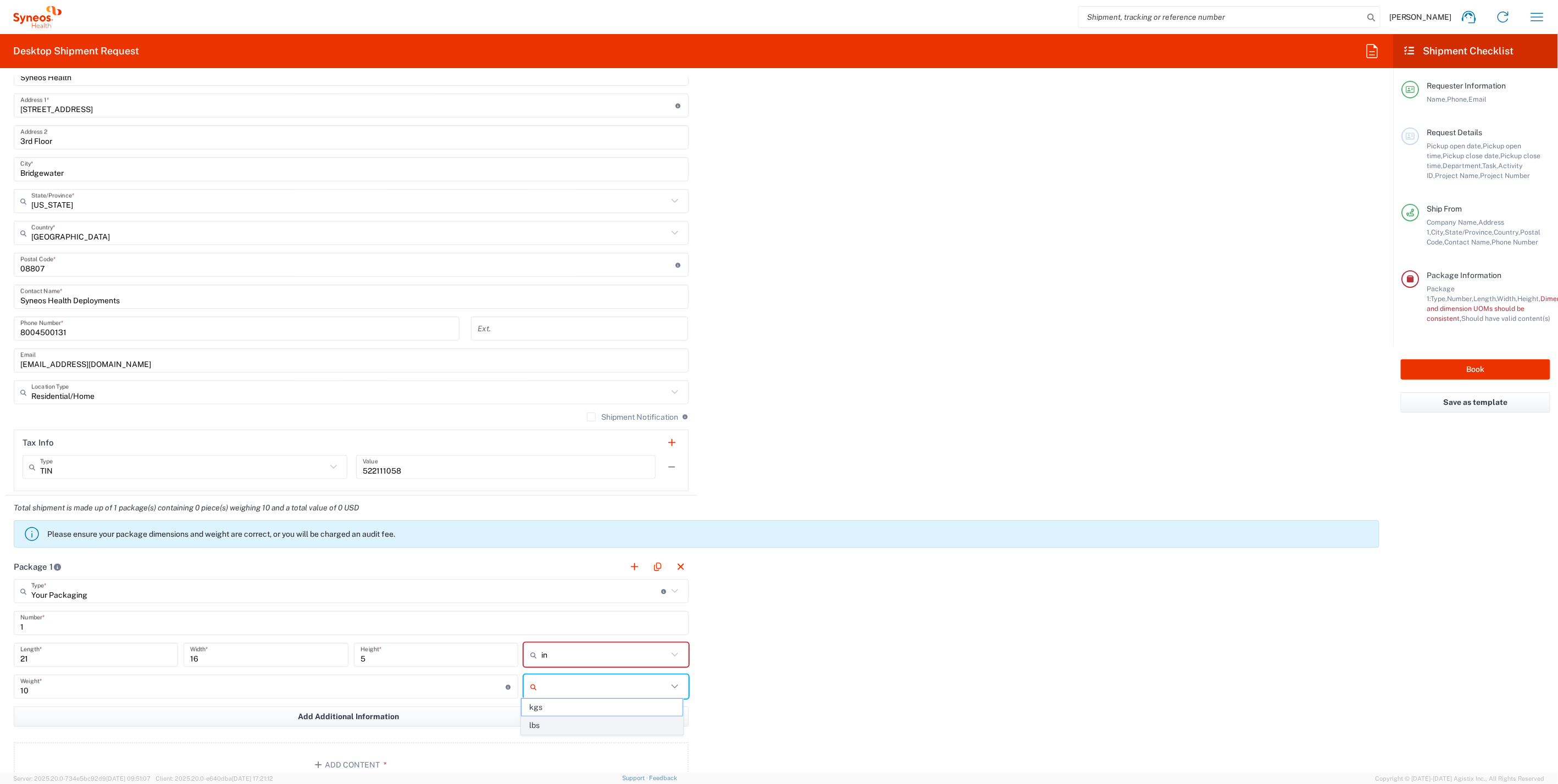
click at [533, 724] on span "lbs" at bounding box center [601, 725] width 161 height 17
type input "lbs"
click at [820, 666] on div "Package 1 Your Packaging Type * Material used to package goods Envelope Large B…" at bounding box center [696, 675] width 1382 height 241
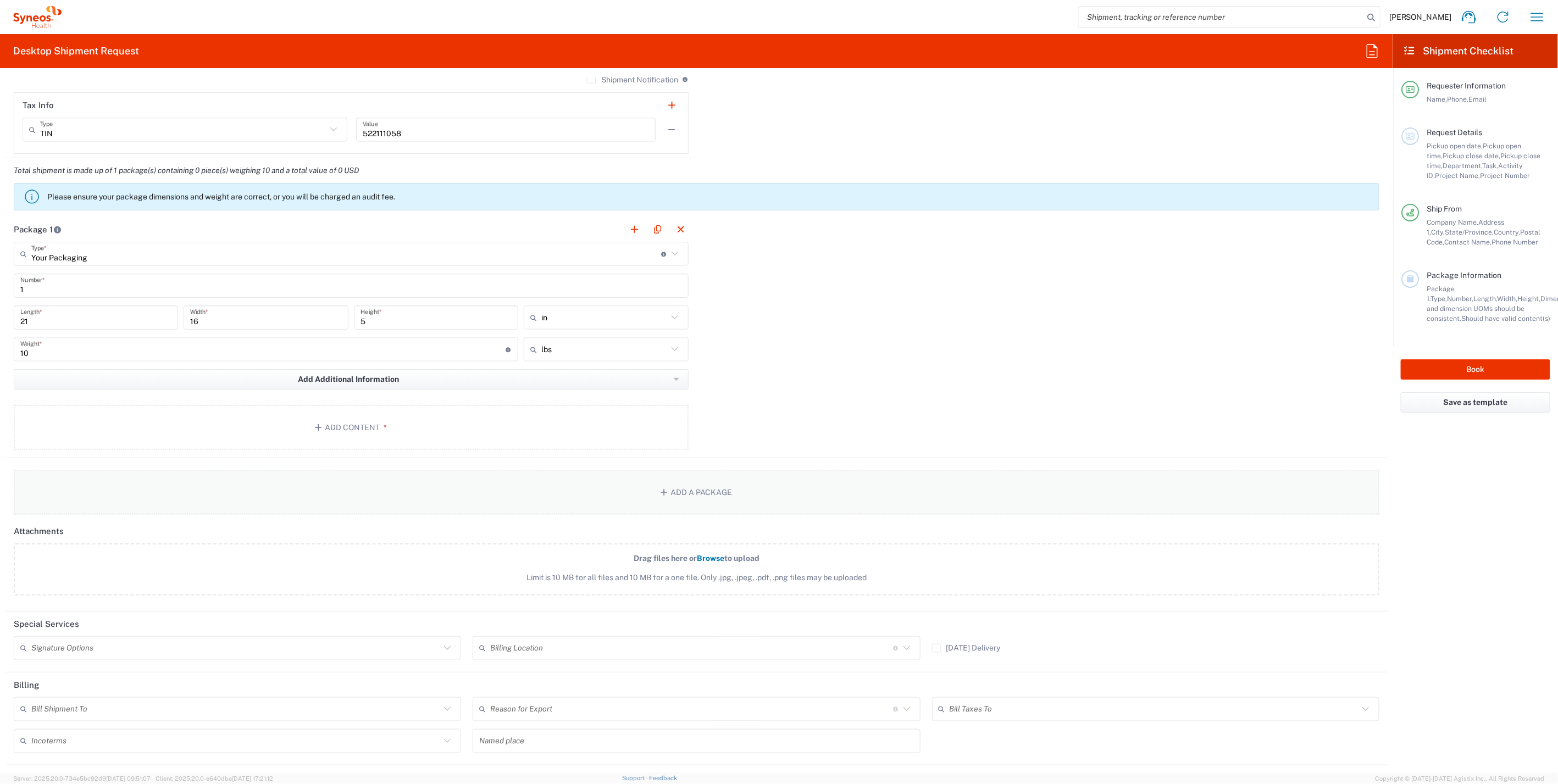
scroll to position [976, 0]
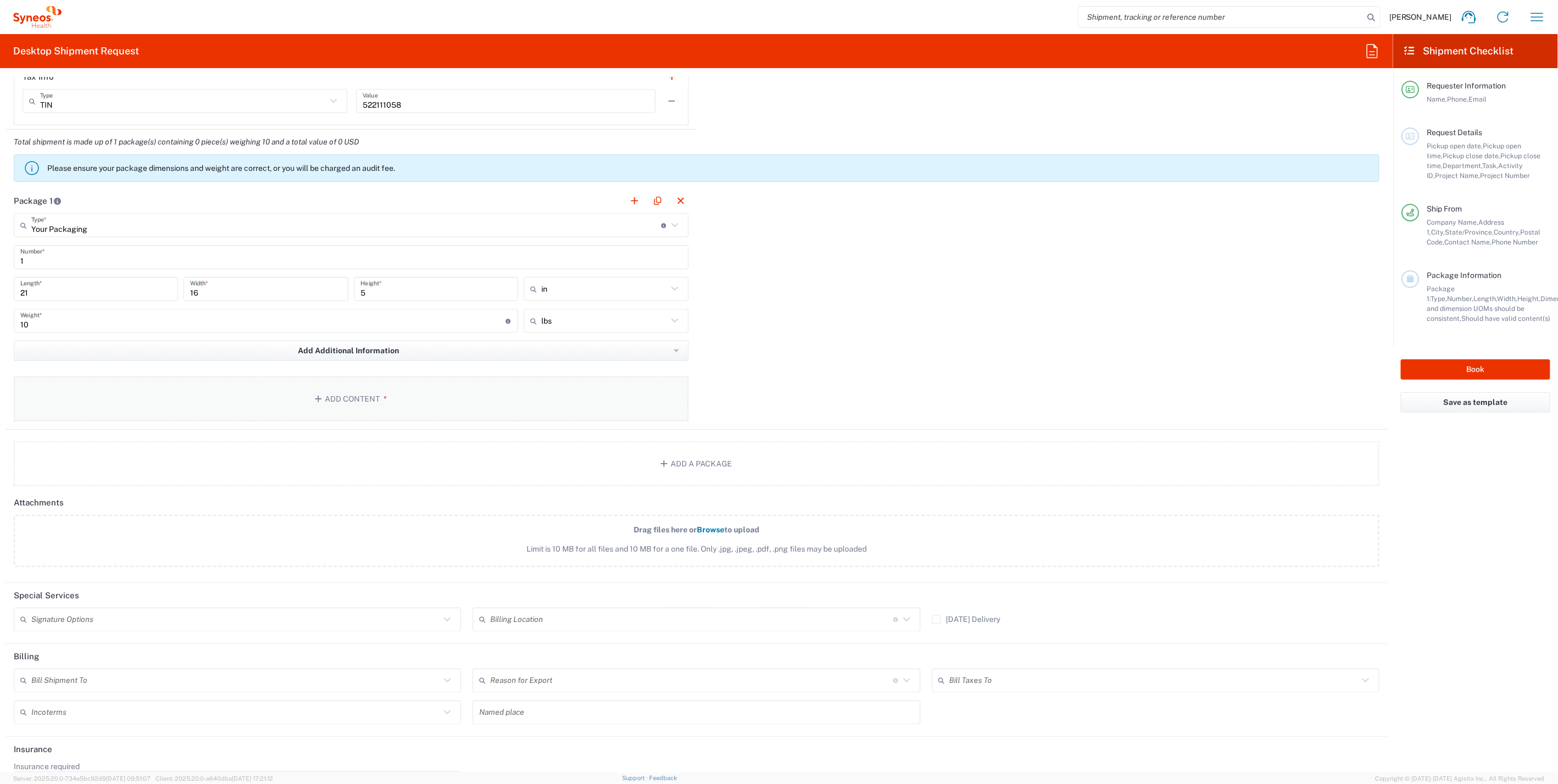
click at [375, 404] on button "Add Content *" at bounding box center [351, 399] width 675 height 45
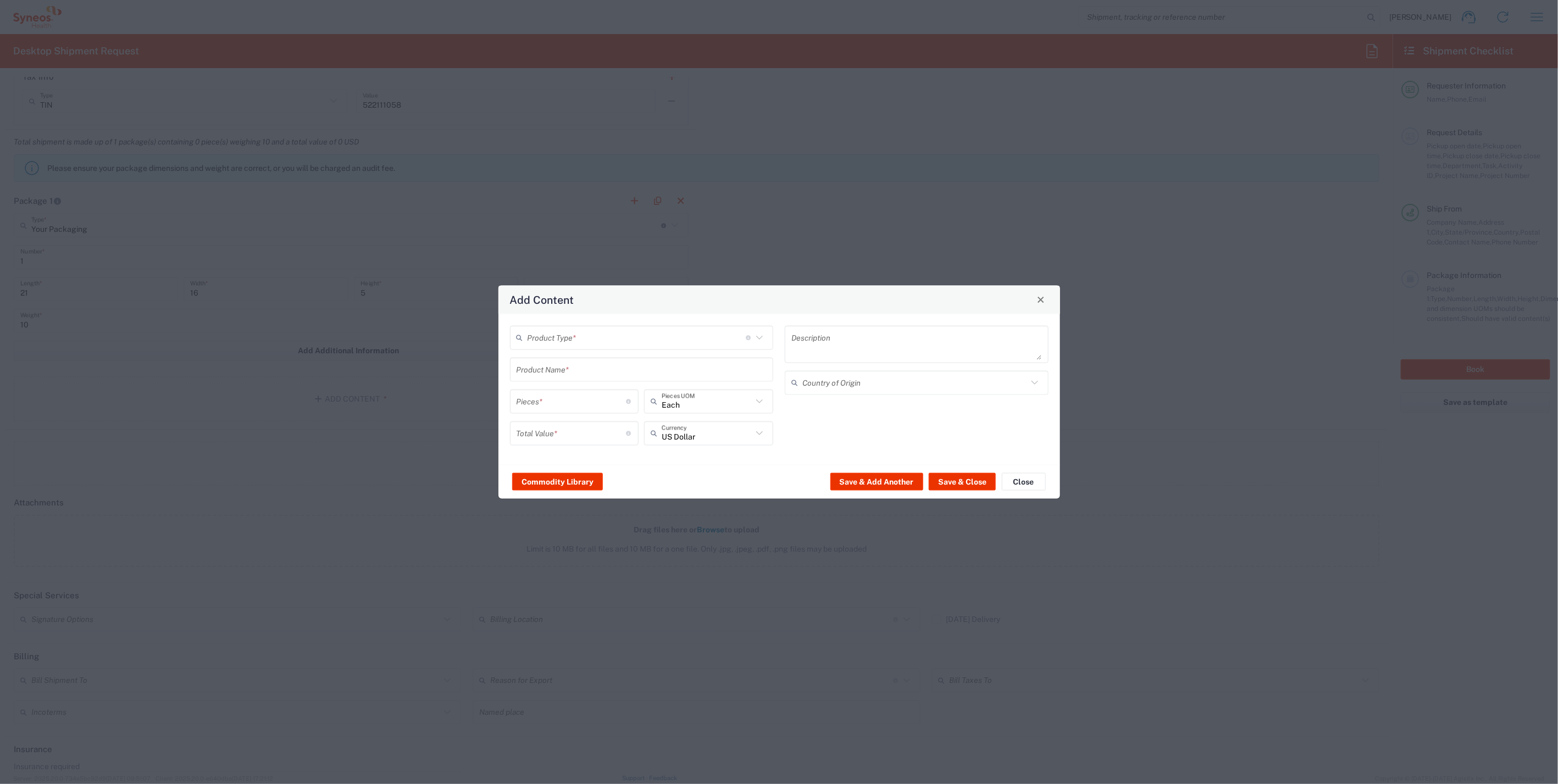
click at [557, 341] on input "text" at bounding box center [637, 337] width 219 height 19
click at [559, 375] on span "General Commodity" at bounding box center [643, 379] width 262 height 17
type input "General Commodity"
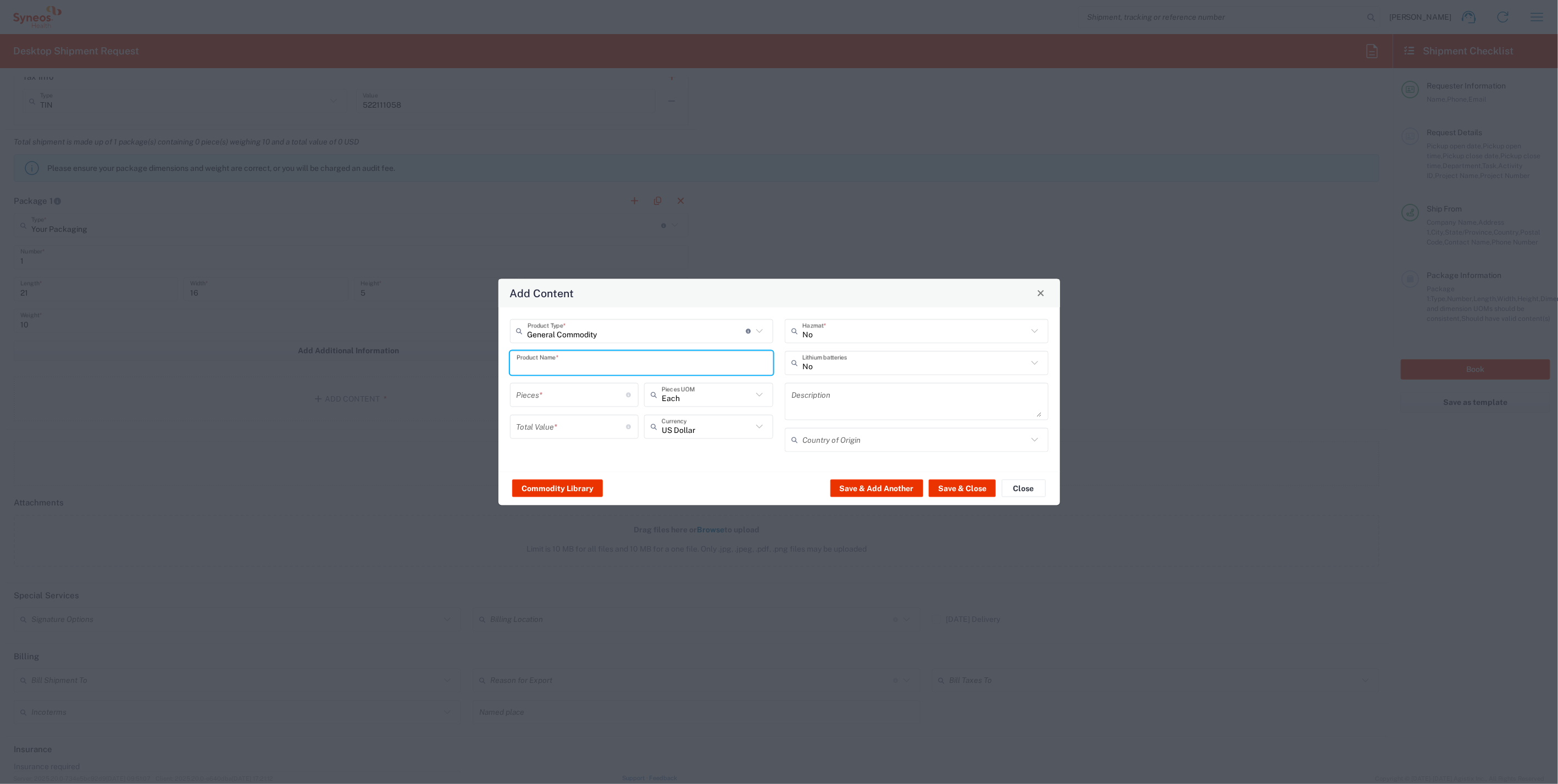
click at [557, 368] on input "text" at bounding box center [642, 362] width 250 height 19
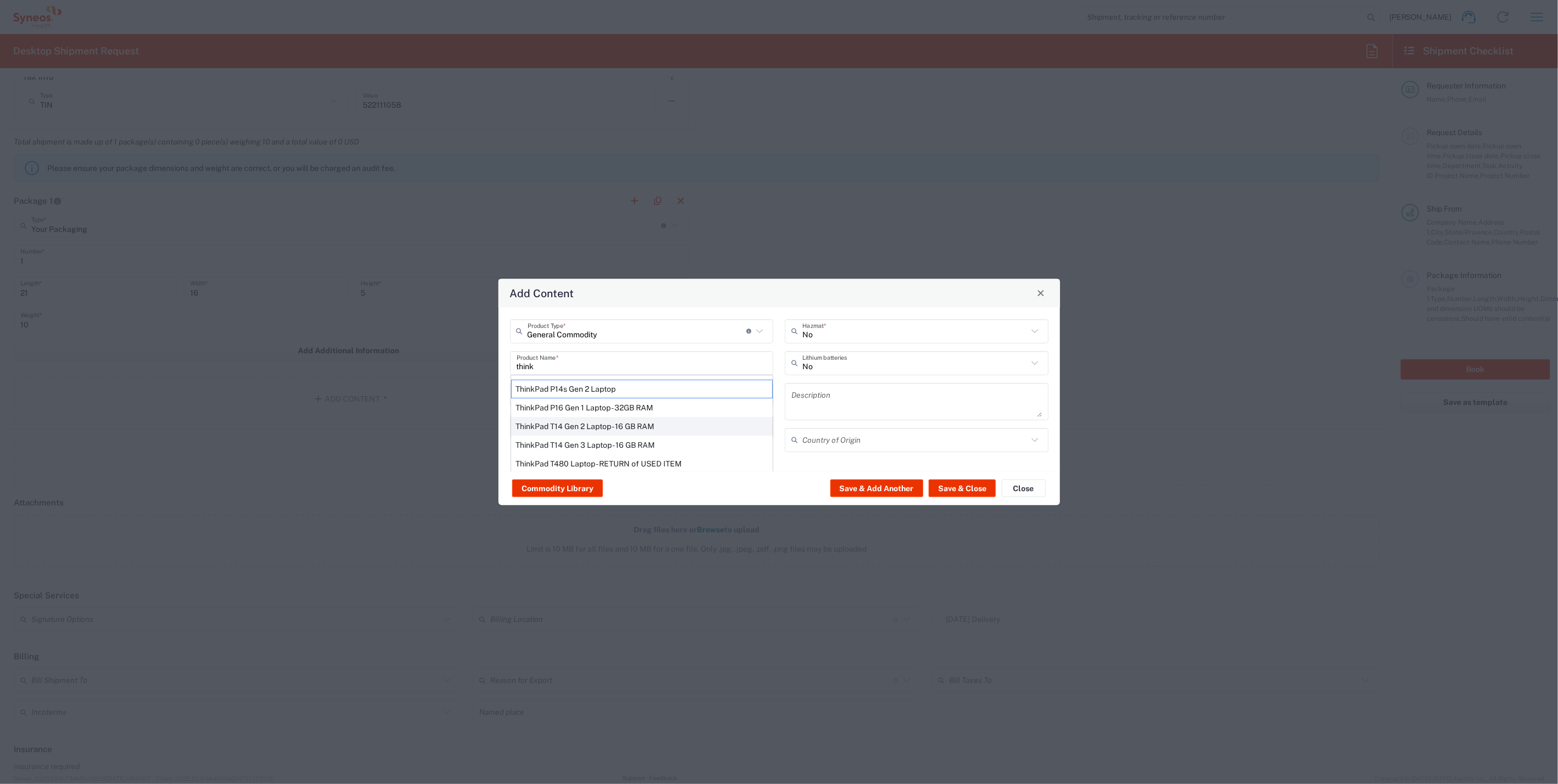
click at [581, 422] on div "ThinkPad T14 Gen 2 Laptop - 16 GB RAM" at bounding box center [643, 425] width 262 height 19
type input "ThinkPad T14 Gen 2 Laptop - 16 GB RAM"
type input "1"
type textarea "Intel Core i7-1156G7 vProÂ® Processor - 14"- 16 GB RAM - 512 GB SSD"
type input "China"
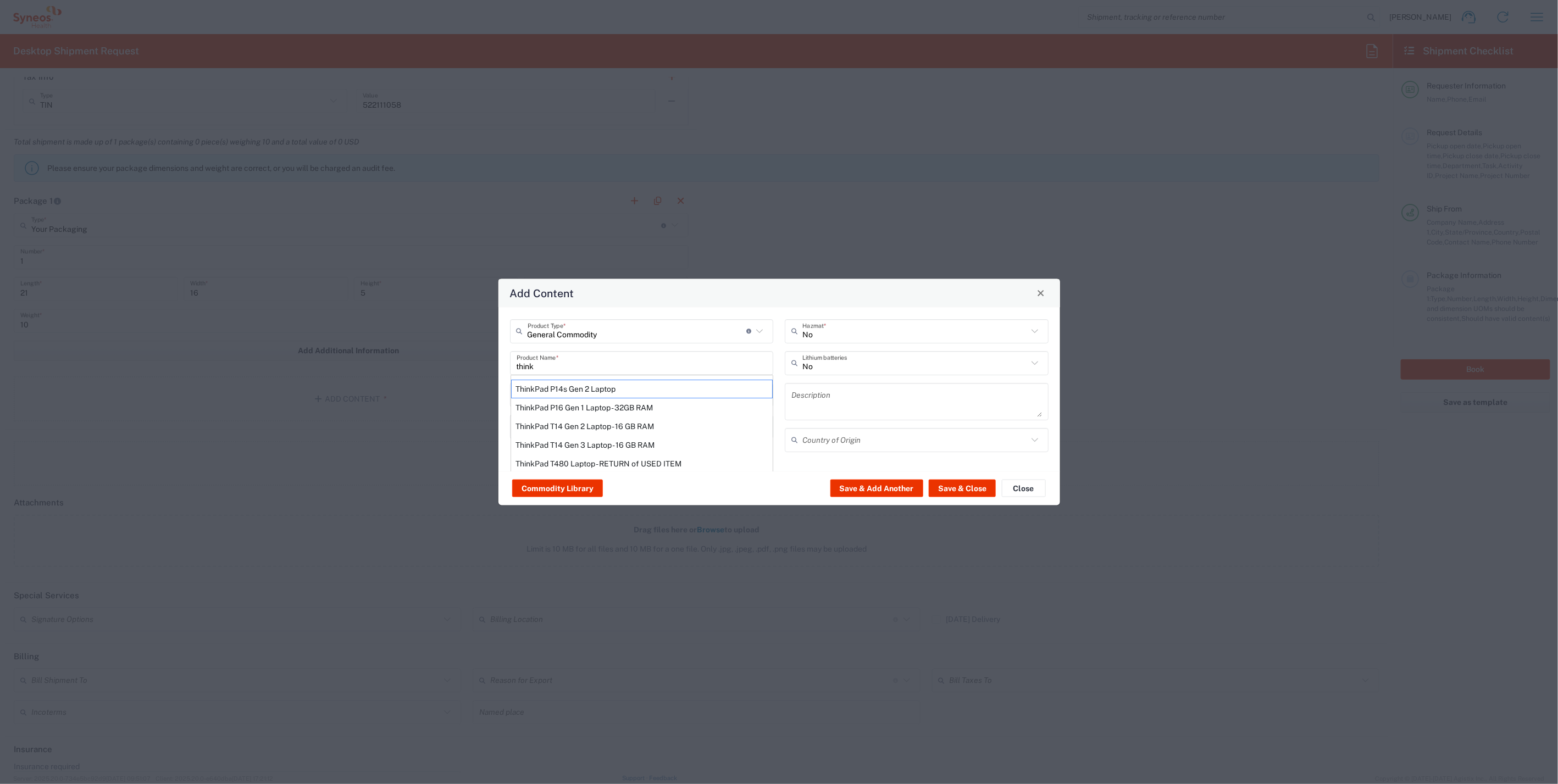
type input "Yes"
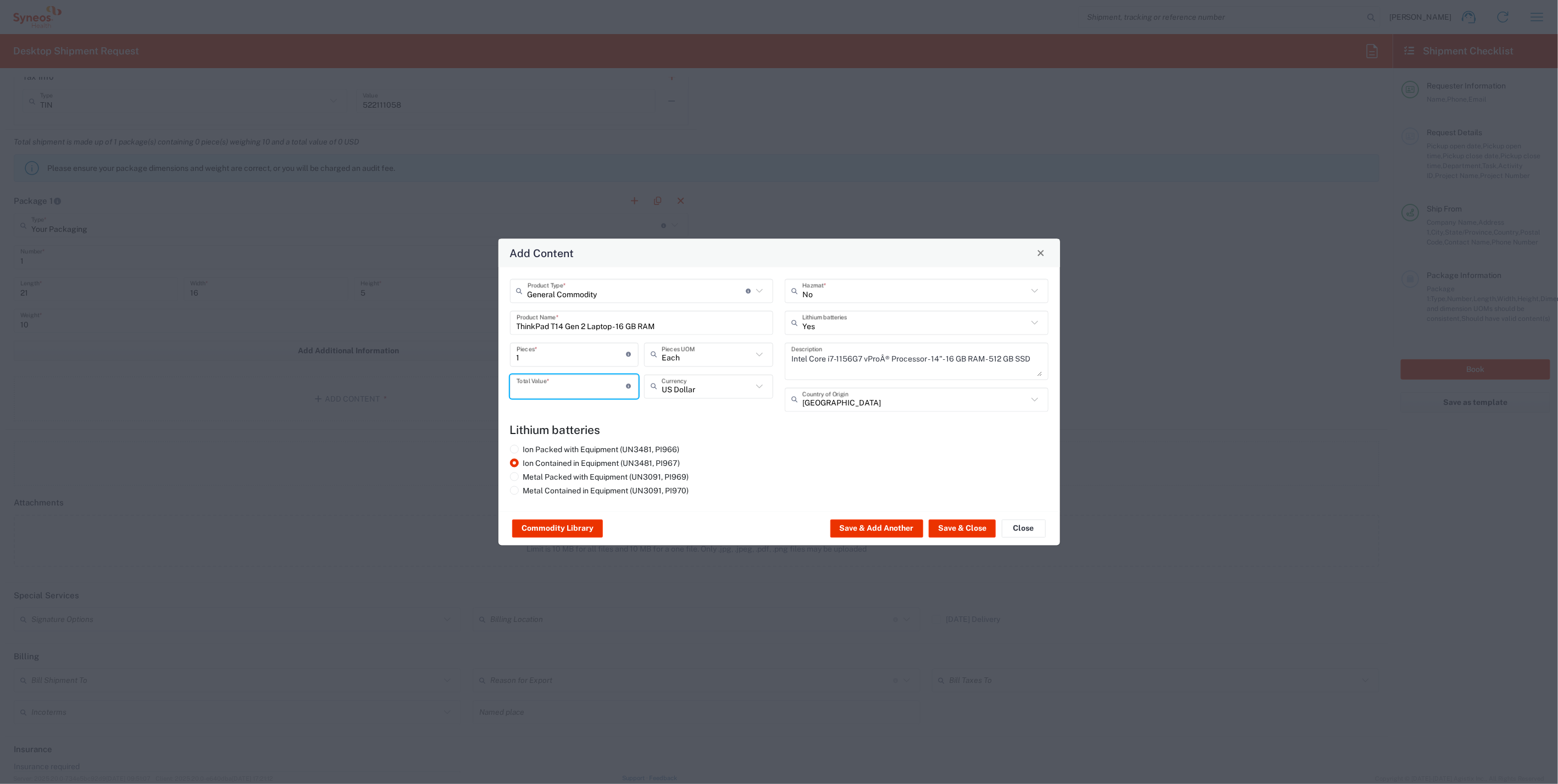
click at [570, 381] on input "number" at bounding box center [572, 386] width 109 height 19
type input "1000"
click at [954, 524] on button "Save & Close" at bounding box center [962, 528] width 67 height 18
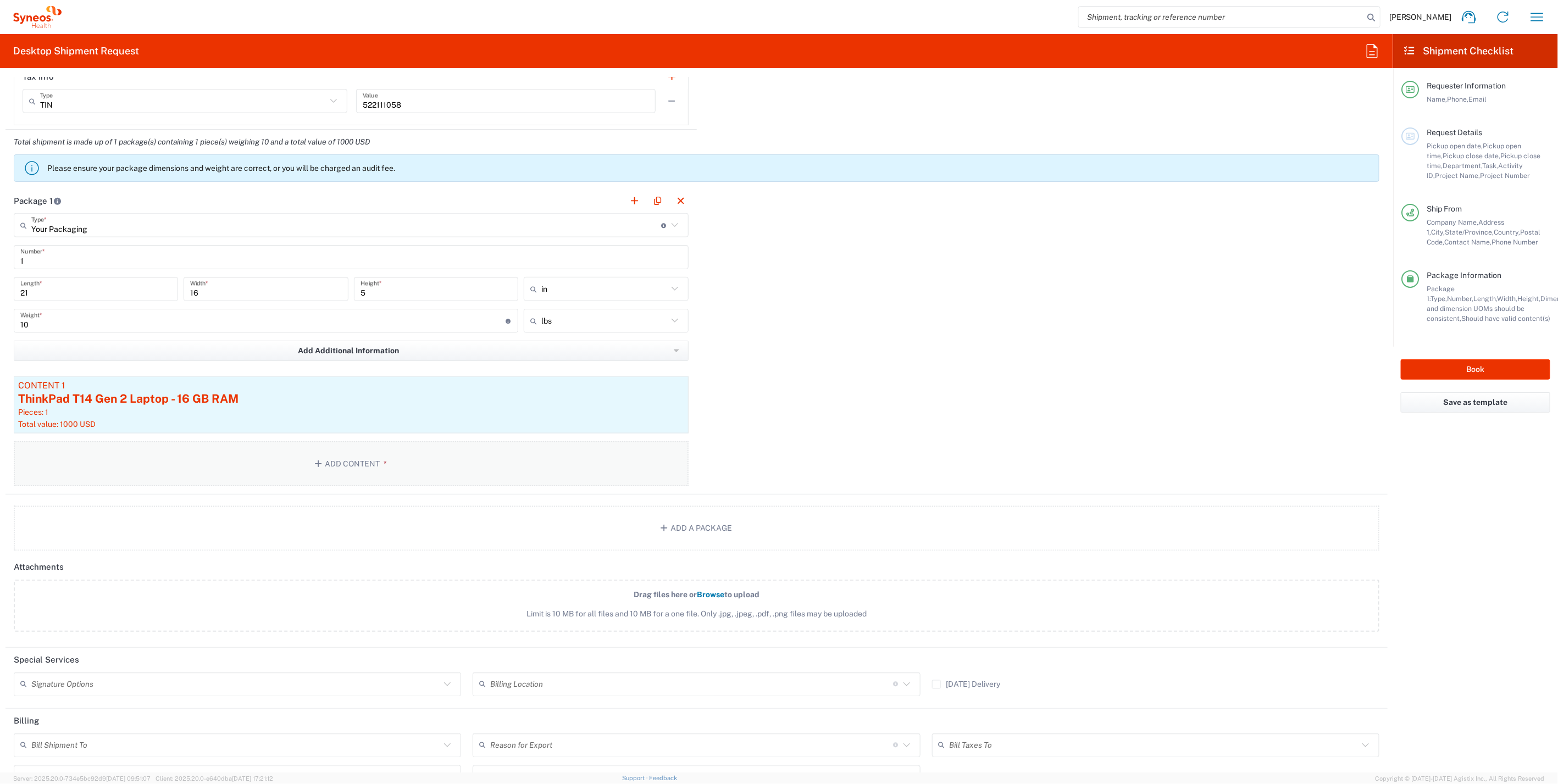
click at [285, 450] on button "Add Content *" at bounding box center [351, 464] width 675 height 45
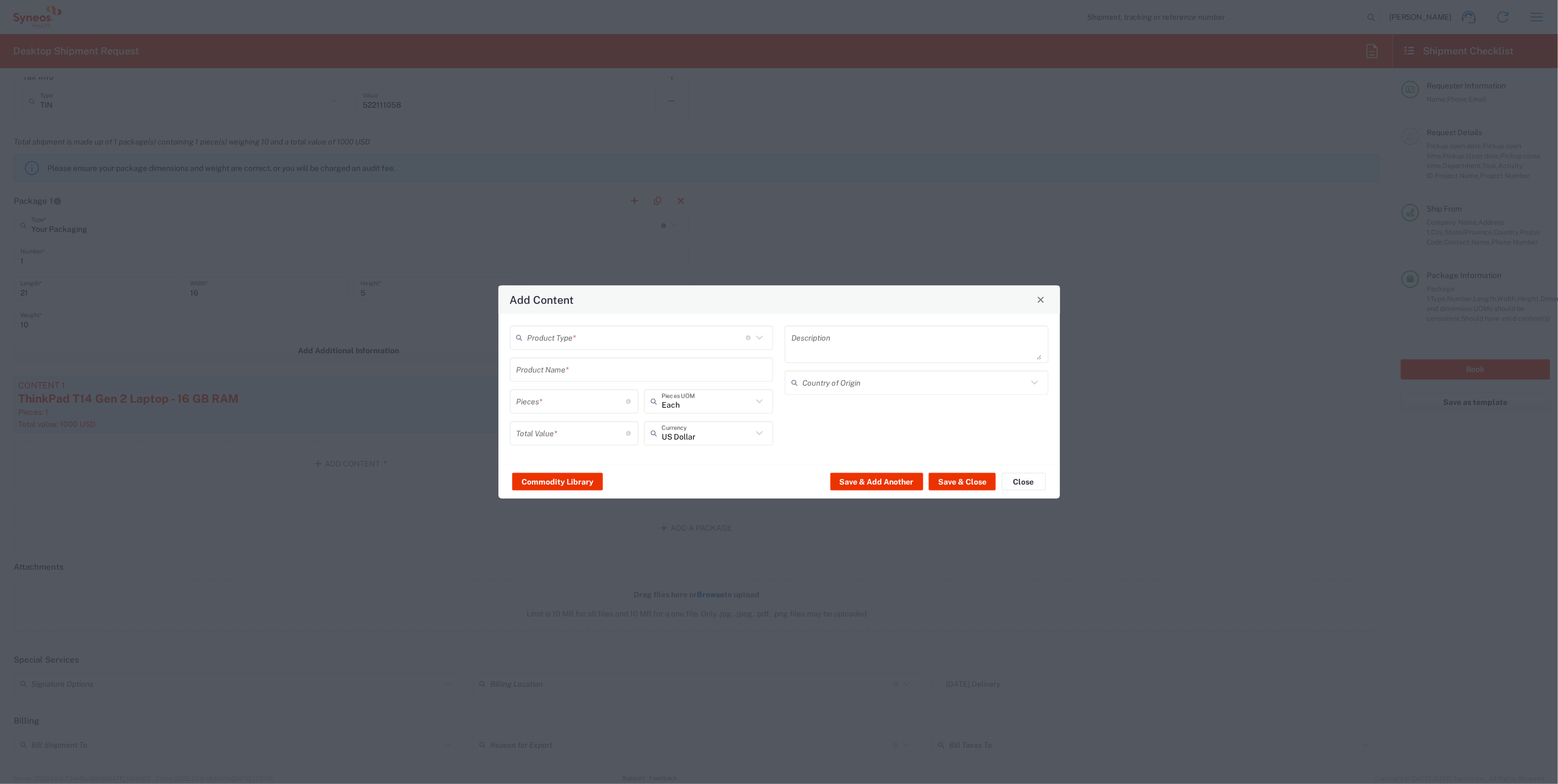
click at [543, 343] on input "text" at bounding box center [637, 337] width 219 height 19
click at [552, 378] on span "General Commodity" at bounding box center [643, 379] width 262 height 17
type input "General Commodity"
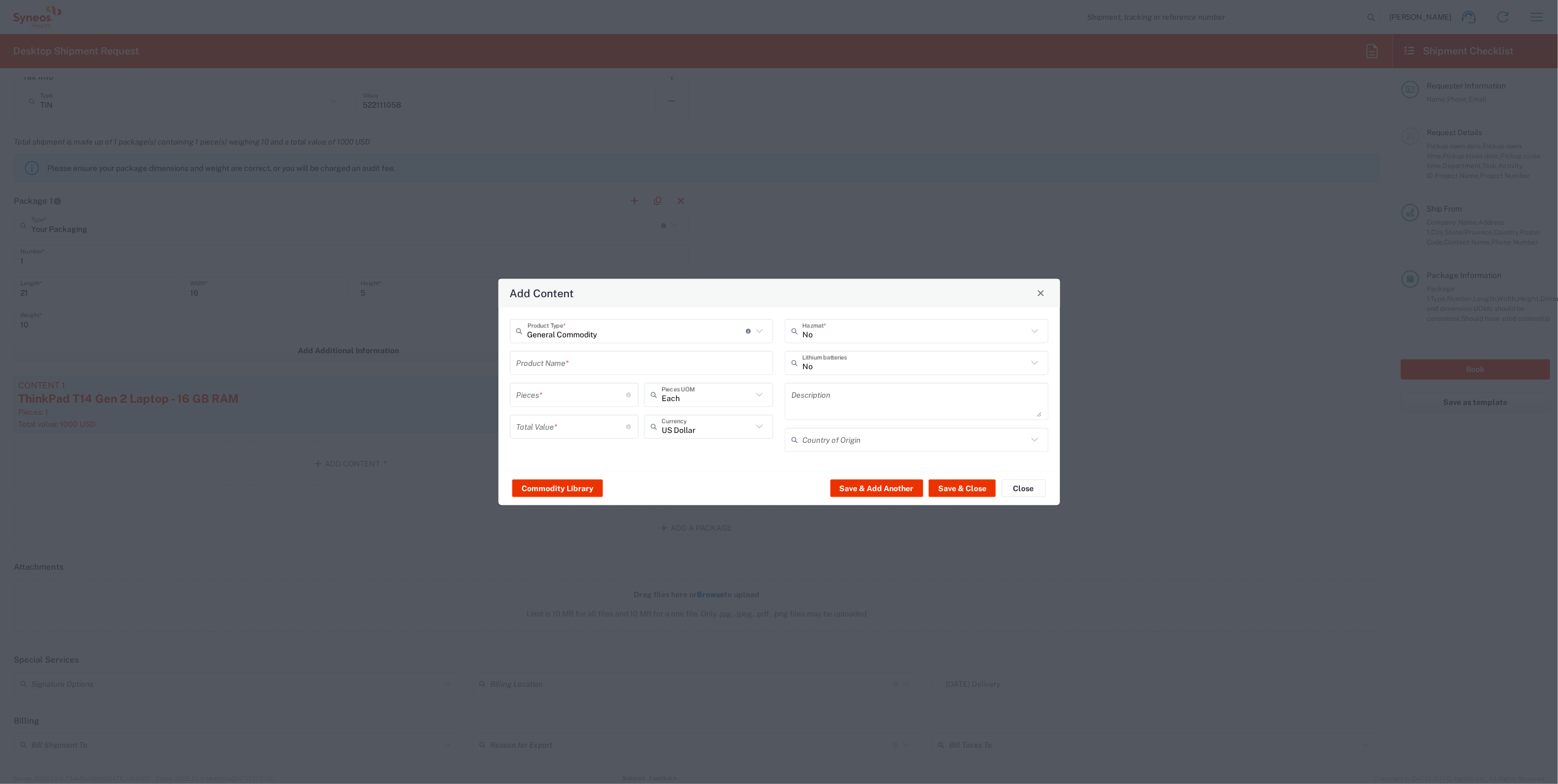
click at [554, 358] on input "text" at bounding box center [642, 362] width 250 height 19
click at [554, 422] on div "iPad Pro 12.9"" at bounding box center [643, 425] width 262 height 19
type input "iPad Pro 12.9""
type input "1"
type textarea "iPad Pro 12.9""
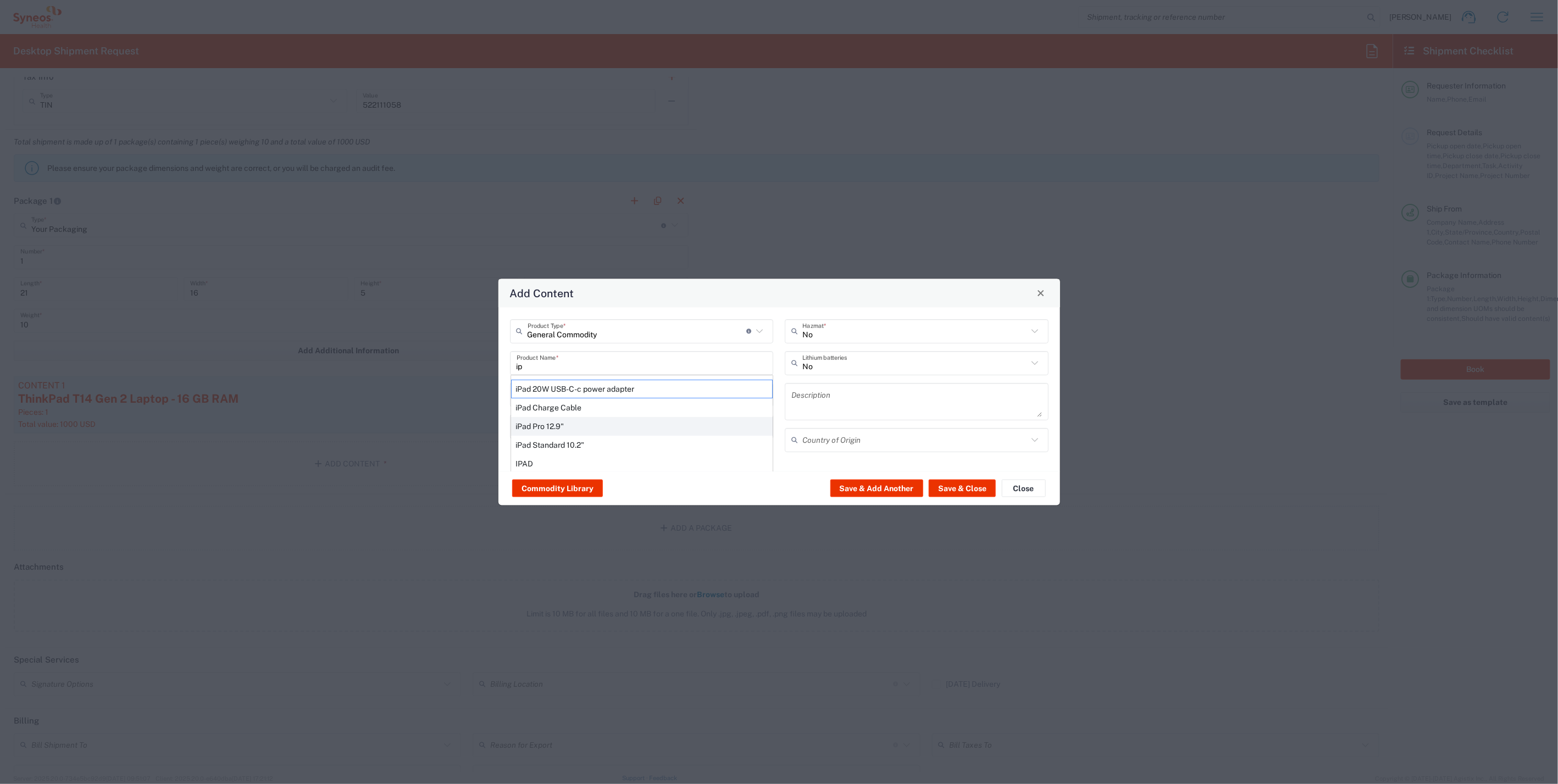
type input "China"
type input "Yes"
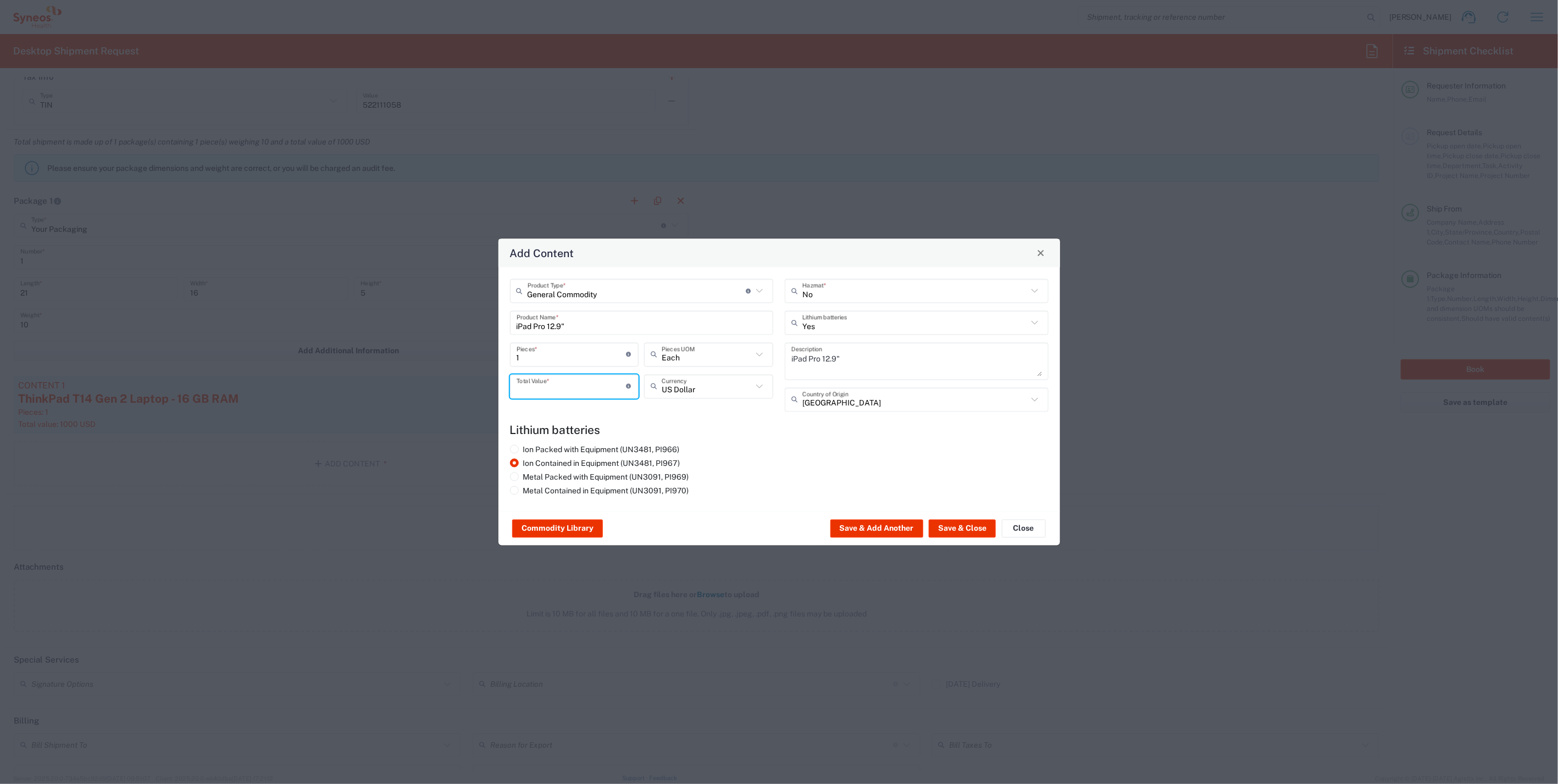
click at [562, 385] on input "number" at bounding box center [572, 386] width 109 height 19
type input "500"
click at [950, 522] on button "Save & Close" at bounding box center [962, 528] width 67 height 18
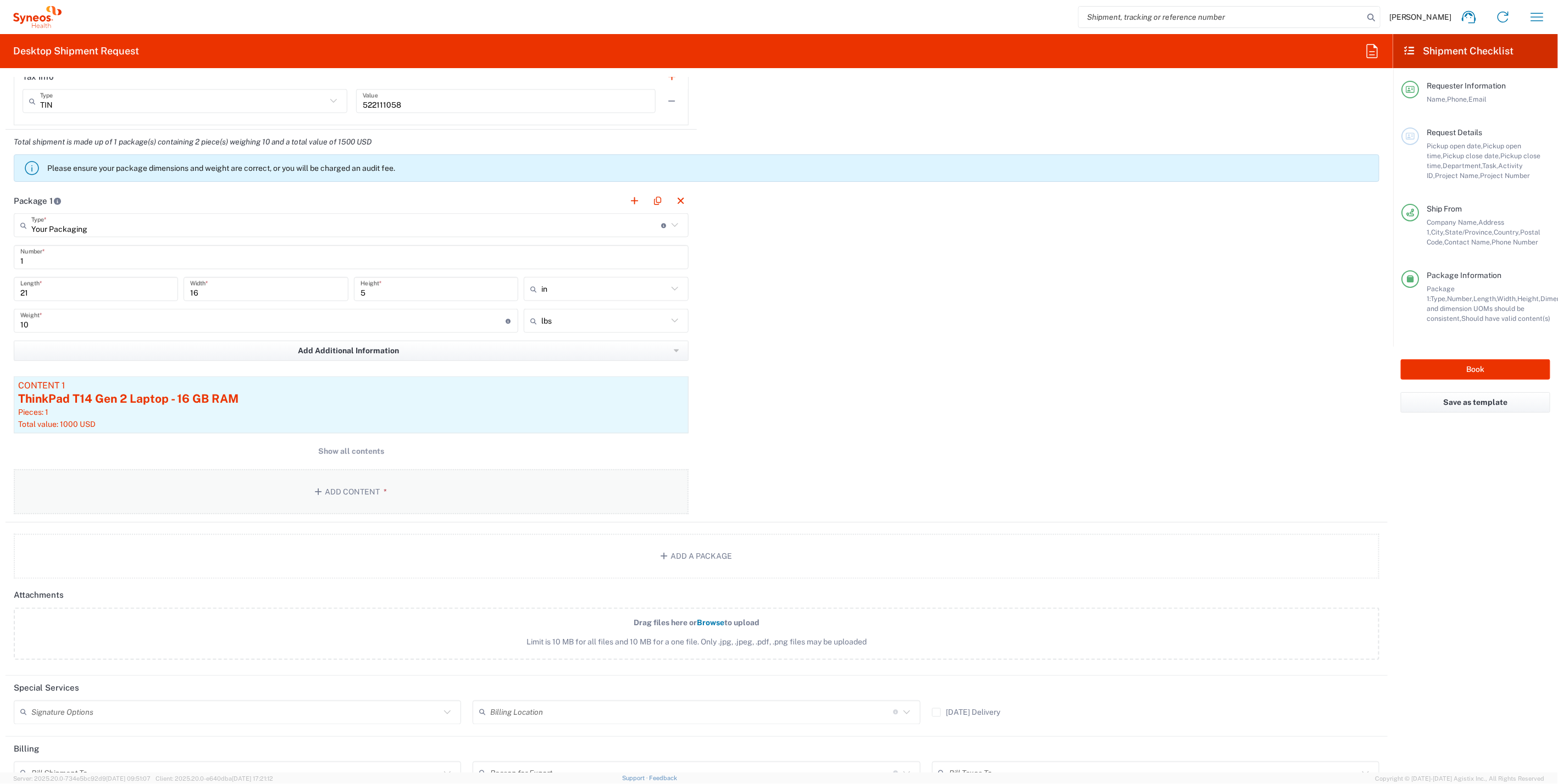
click at [327, 489] on button "Add Content *" at bounding box center [351, 492] width 675 height 45
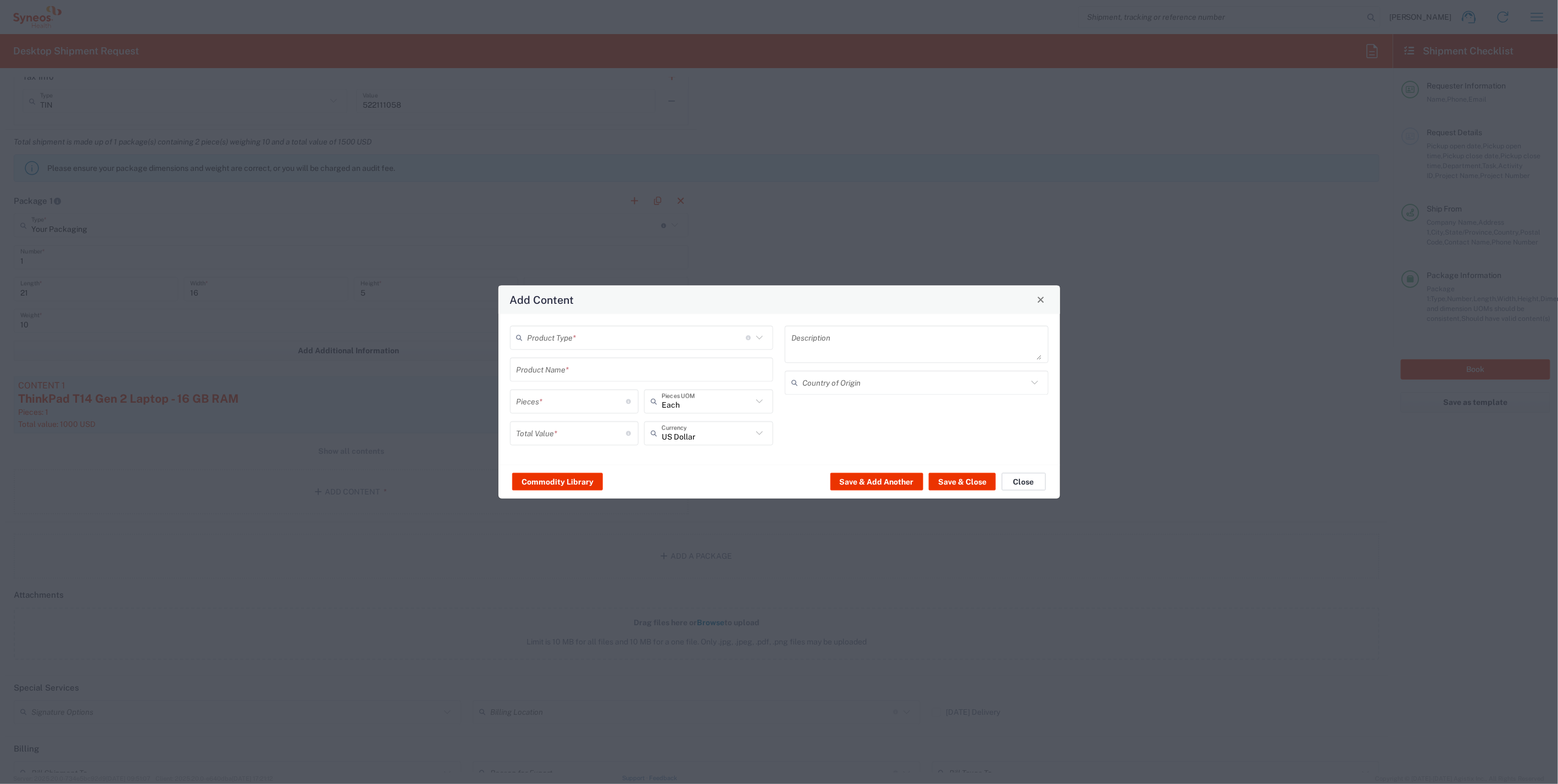
click at [1014, 482] on button "Close" at bounding box center [1023, 482] width 44 height 18
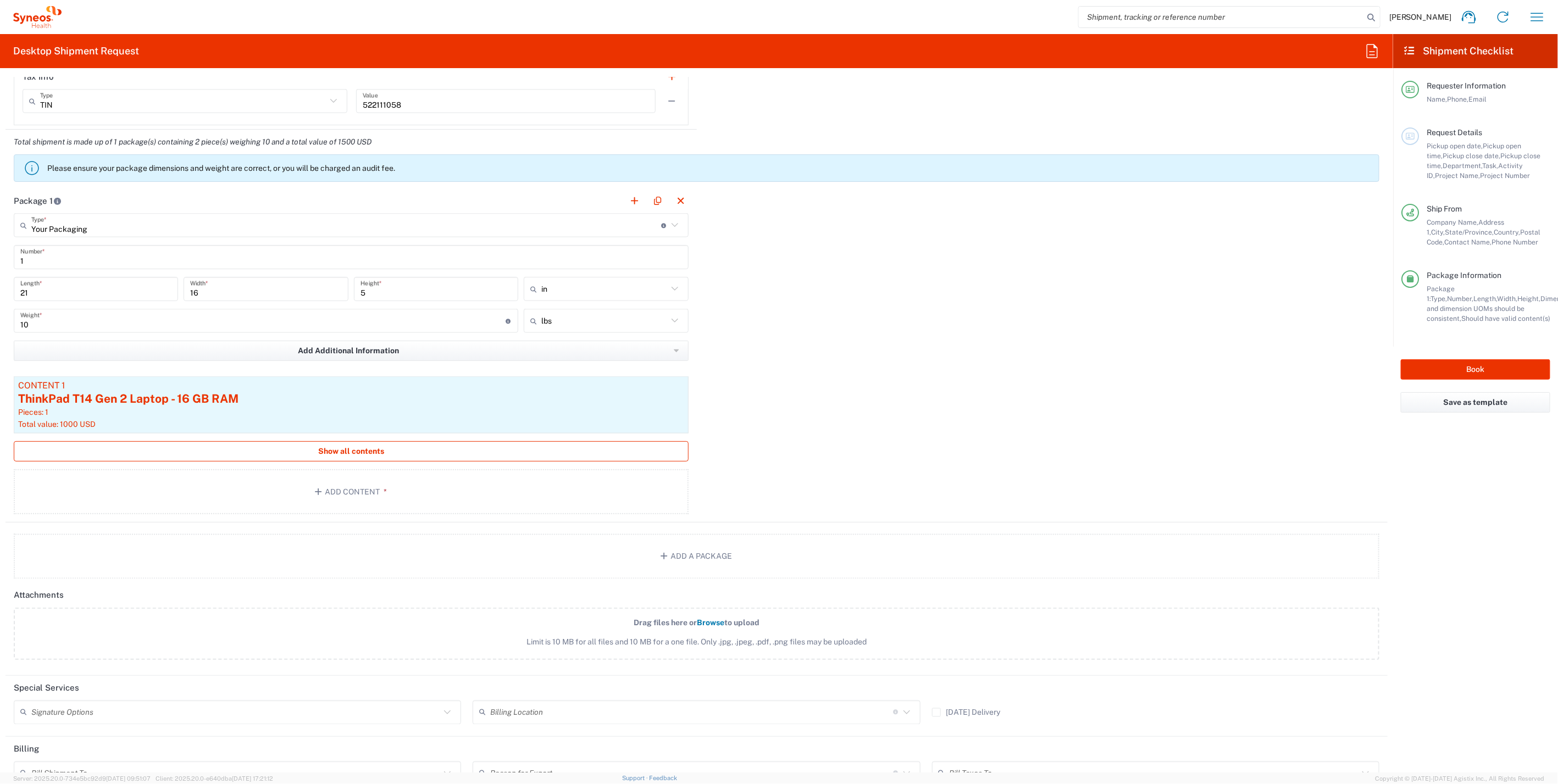
click at [333, 449] on span "Show all contents" at bounding box center [351, 451] width 66 height 11
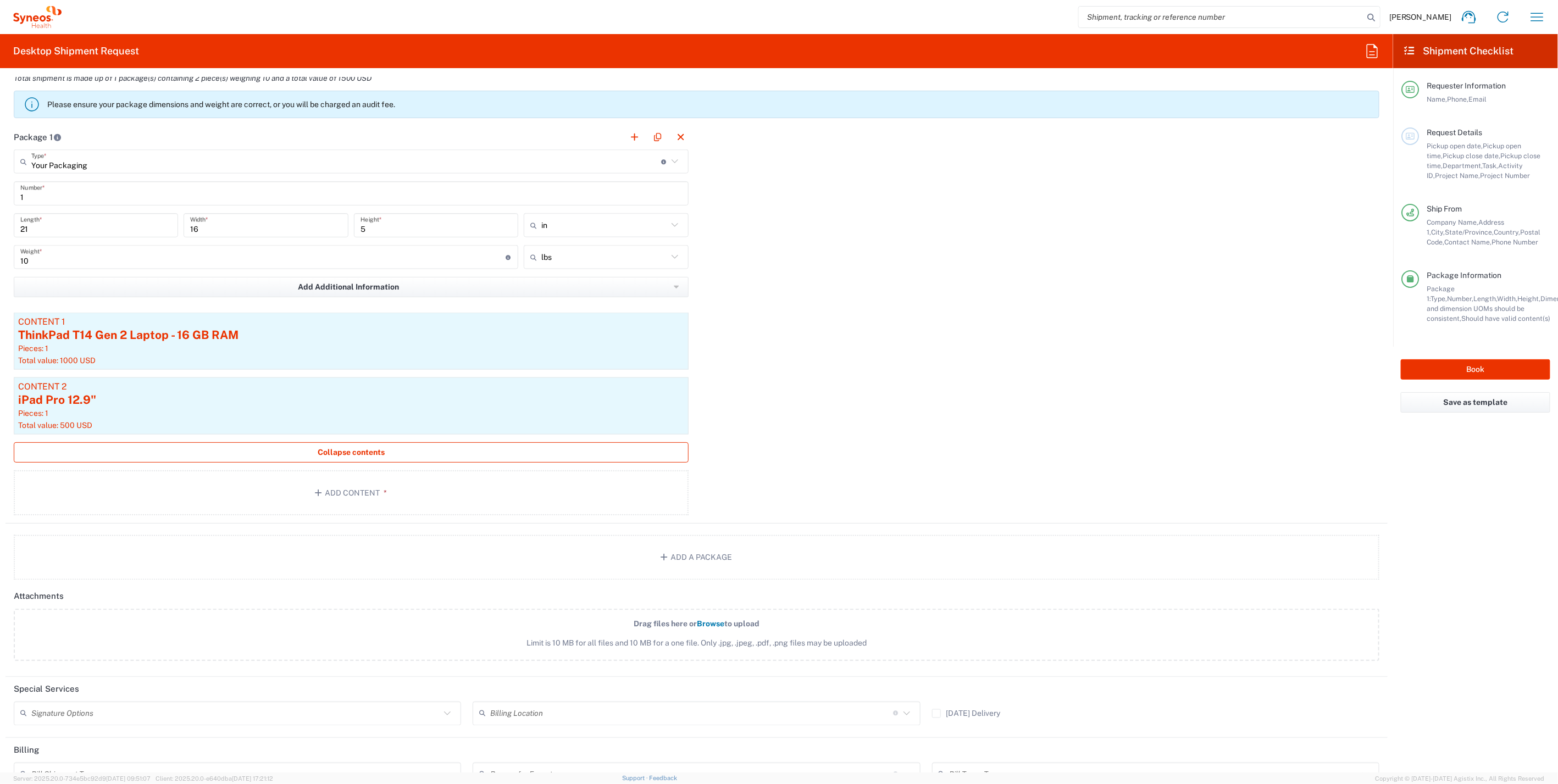
scroll to position [1099, 0]
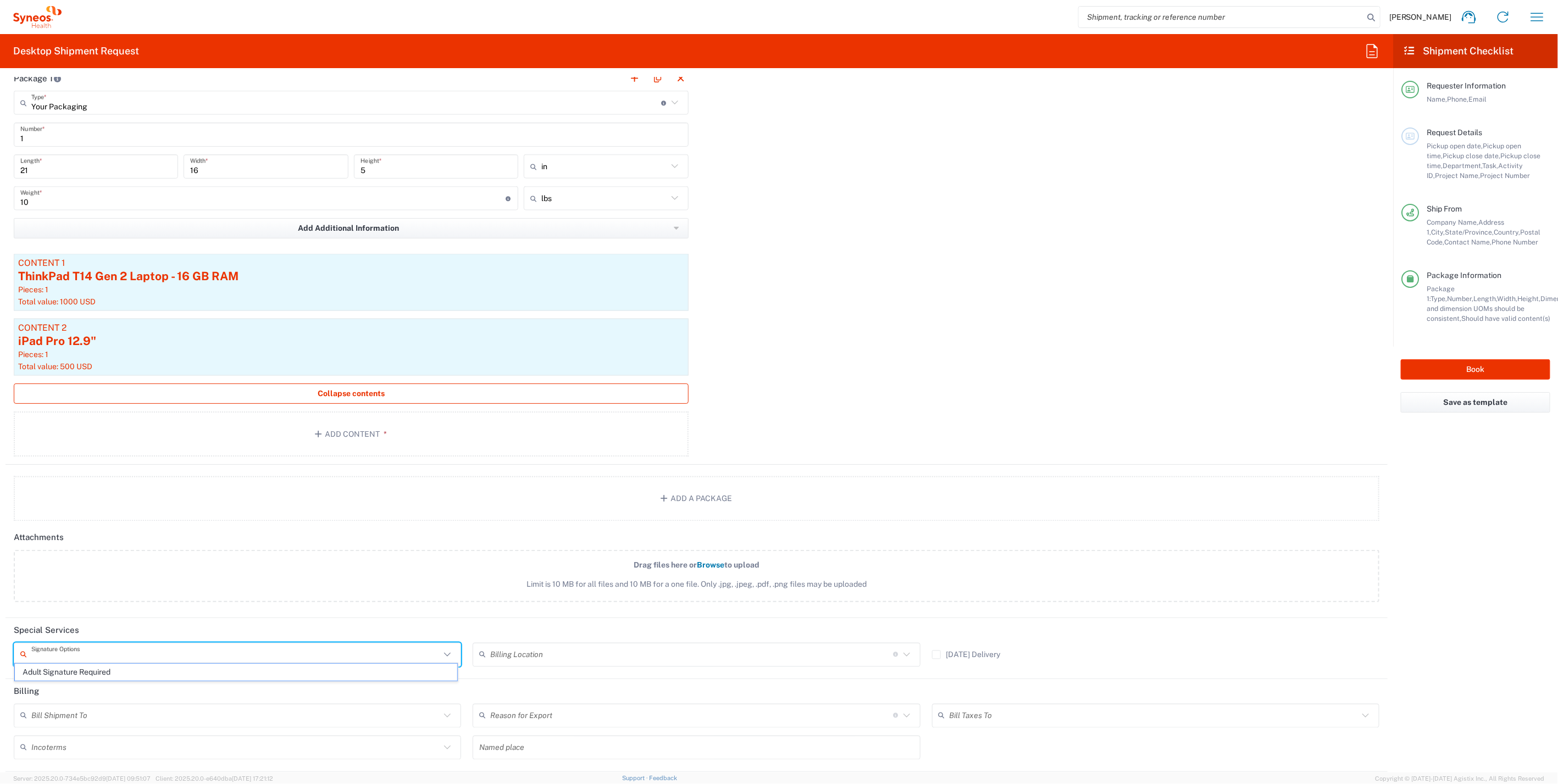
click at [140, 656] on input "text" at bounding box center [236, 654] width 409 height 19
click at [99, 674] on span "Adult Signature Required" at bounding box center [236, 672] width 442 height 17
type input "Adult Signature Required"
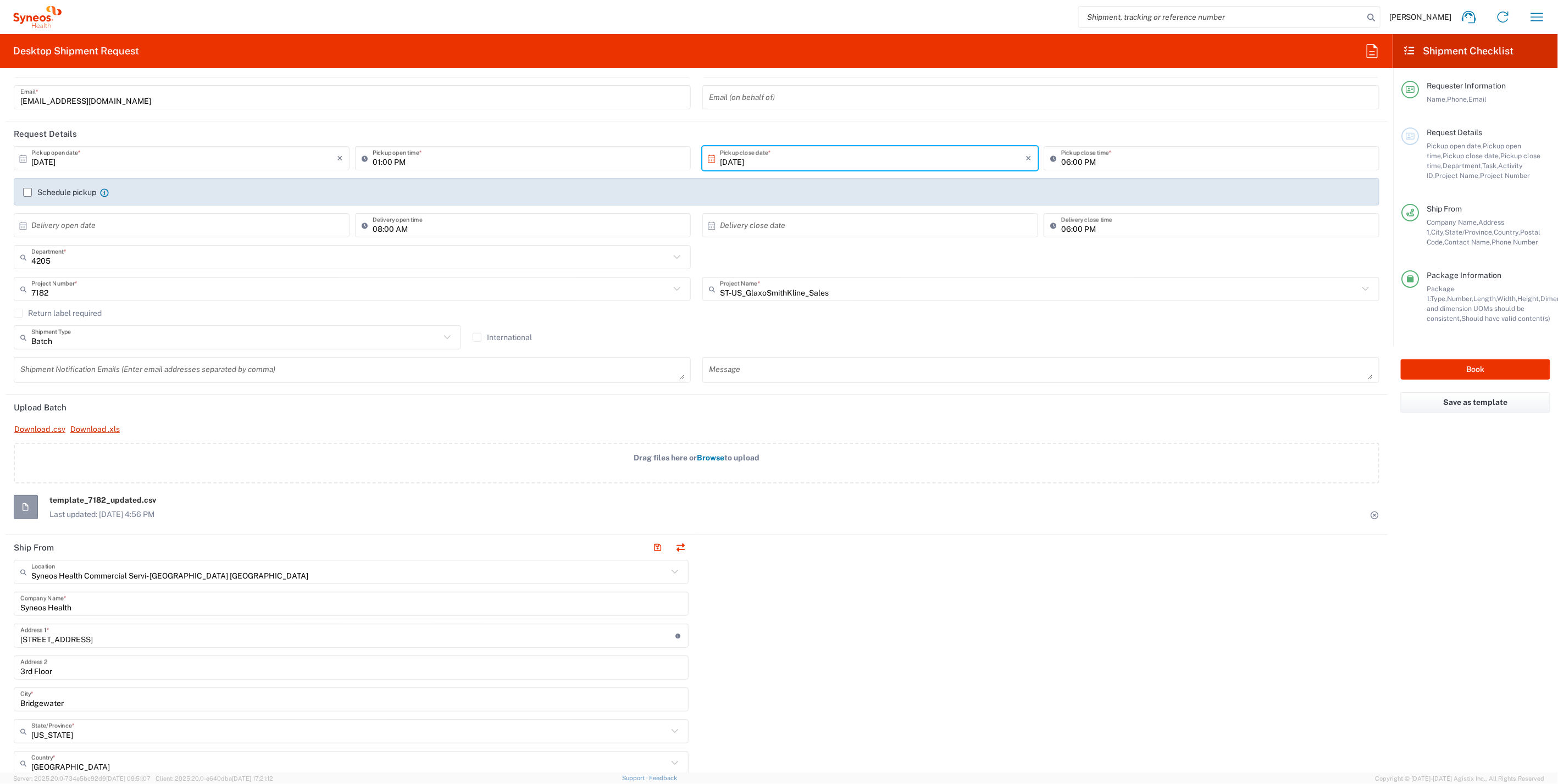
scroll to position [0, 0]
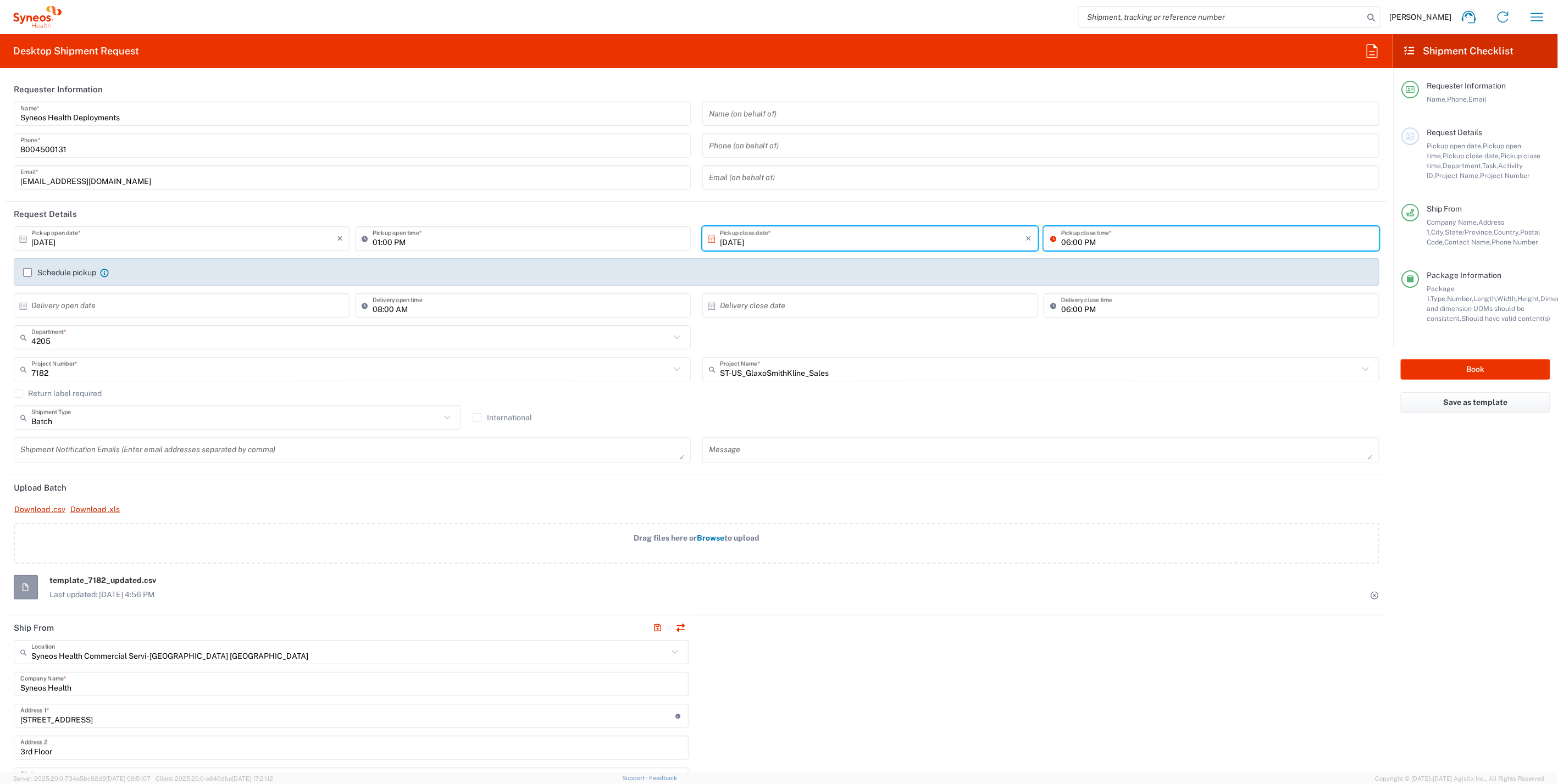
click at [1062, 241] on input "06:00 PM" at bounding box center [1217, 238] width 311 height 19
type input "05:00 PM"
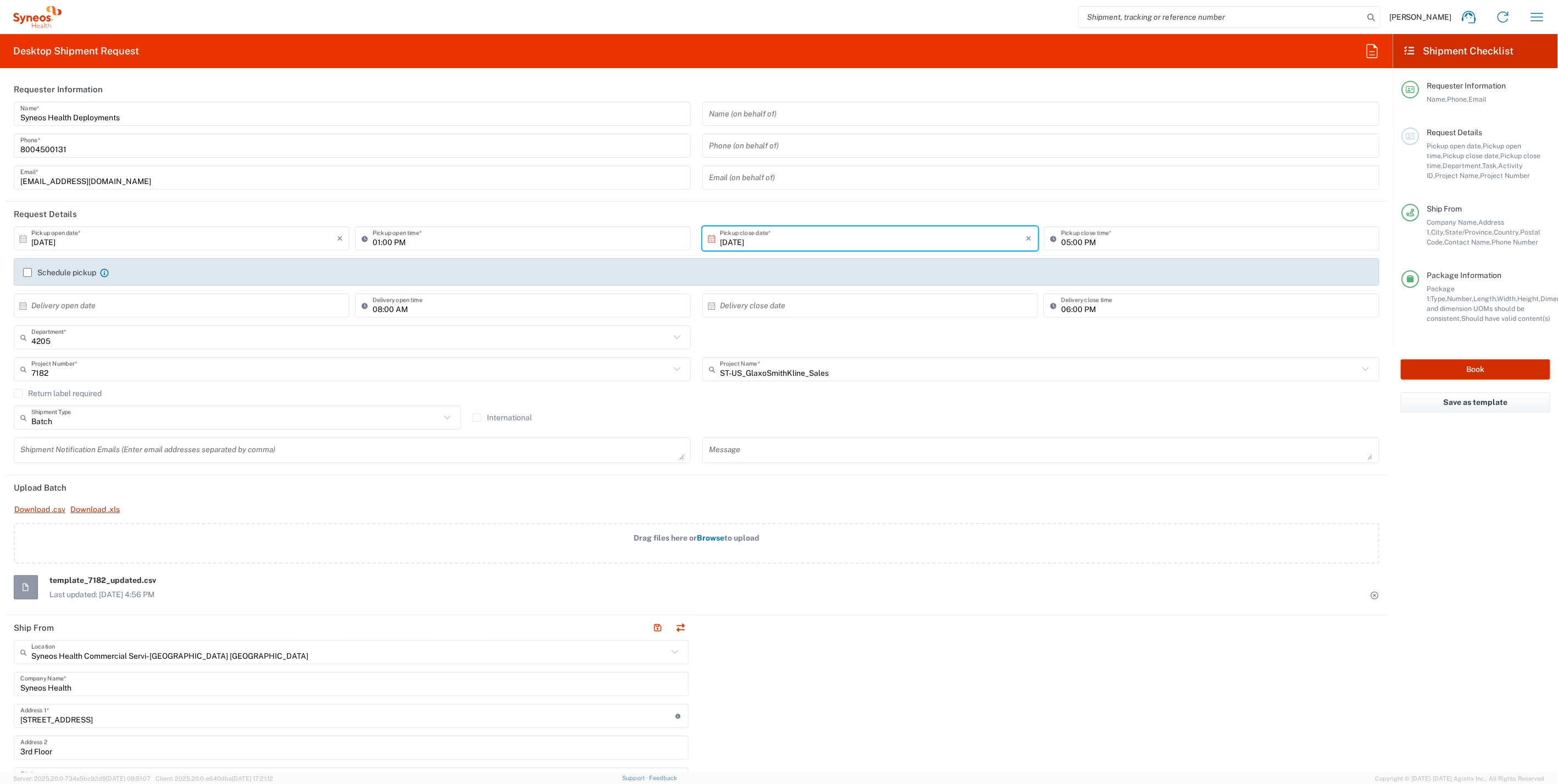
click at [1473, 363] on button "Book" at bounding box center [1475, 370] width 150 height 21
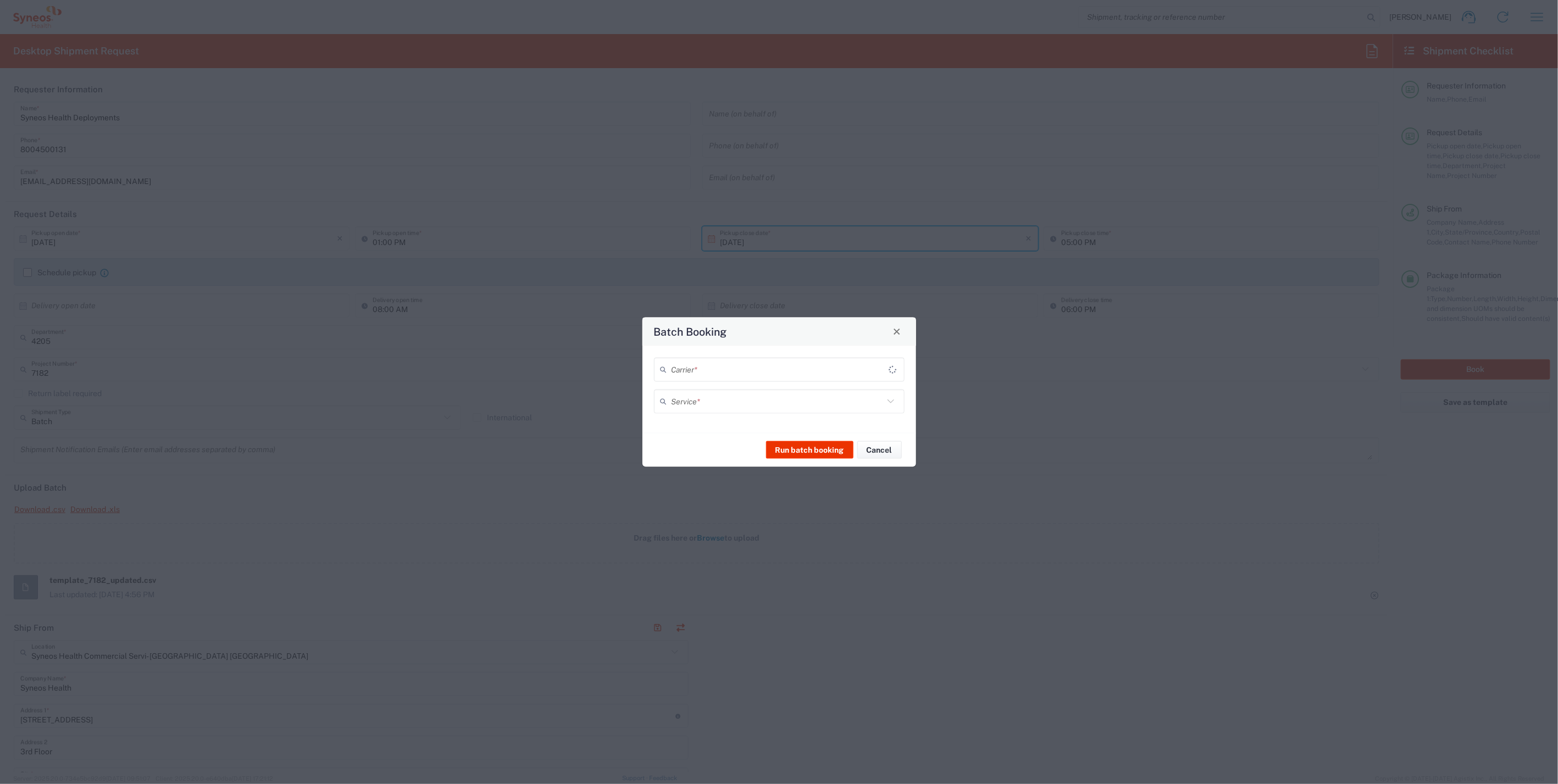
type input "7182"
click at [781, 363] on input "text" at bounding box center [777, 369] width 212 height 19
click at [687, 429] on span "UPS" at bounding box center [779, 429] width 249 height 17
type input "UPS"
click at [714, 405] on input "text" at bounding box center [777, 401] width 212 height 19
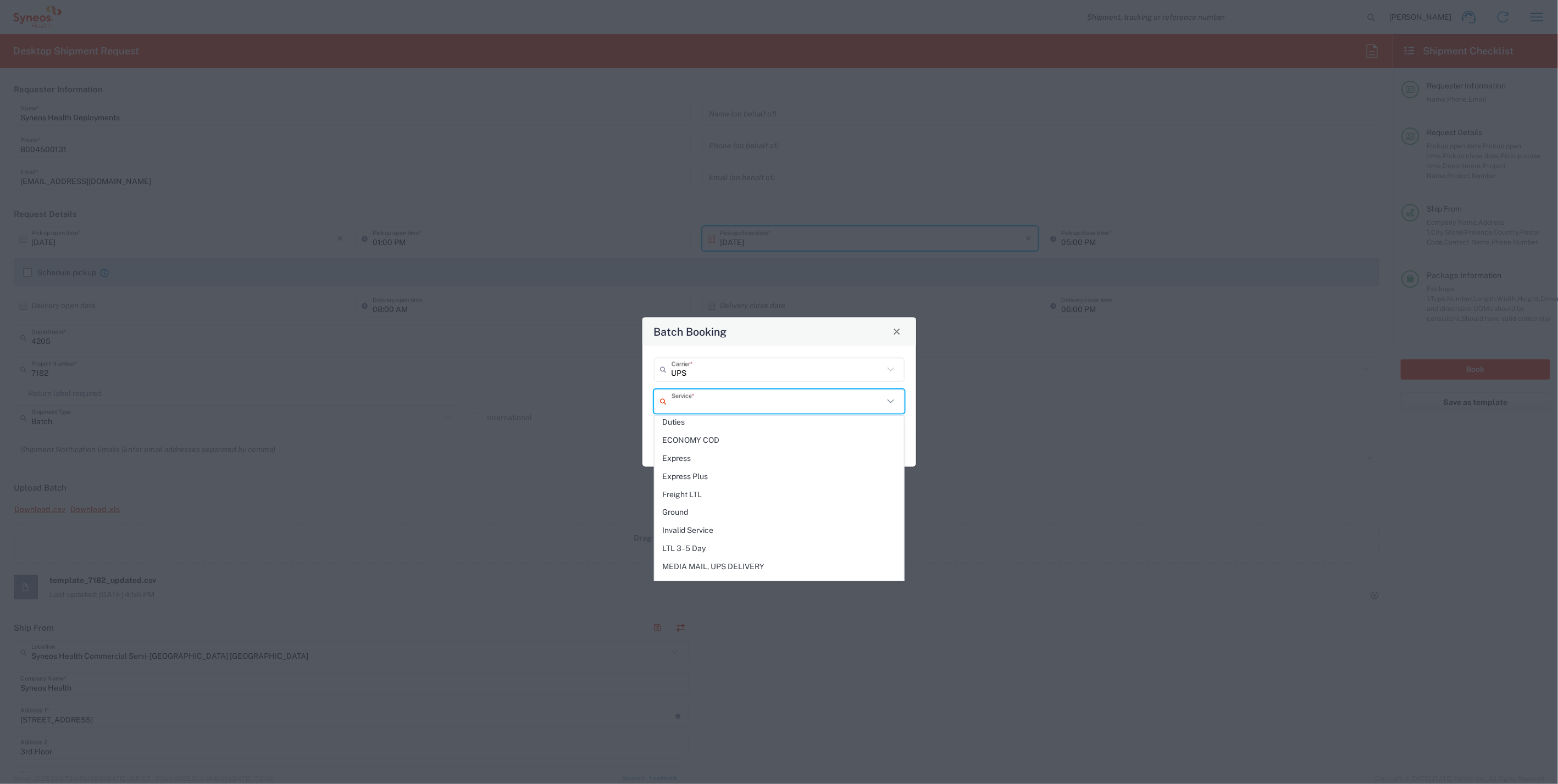
scroll to position [244, 0]
click at [705, 515] on span "Next Day Air" at bounding box center [779, 523] width 249 height 17
type input "Next Day Air"
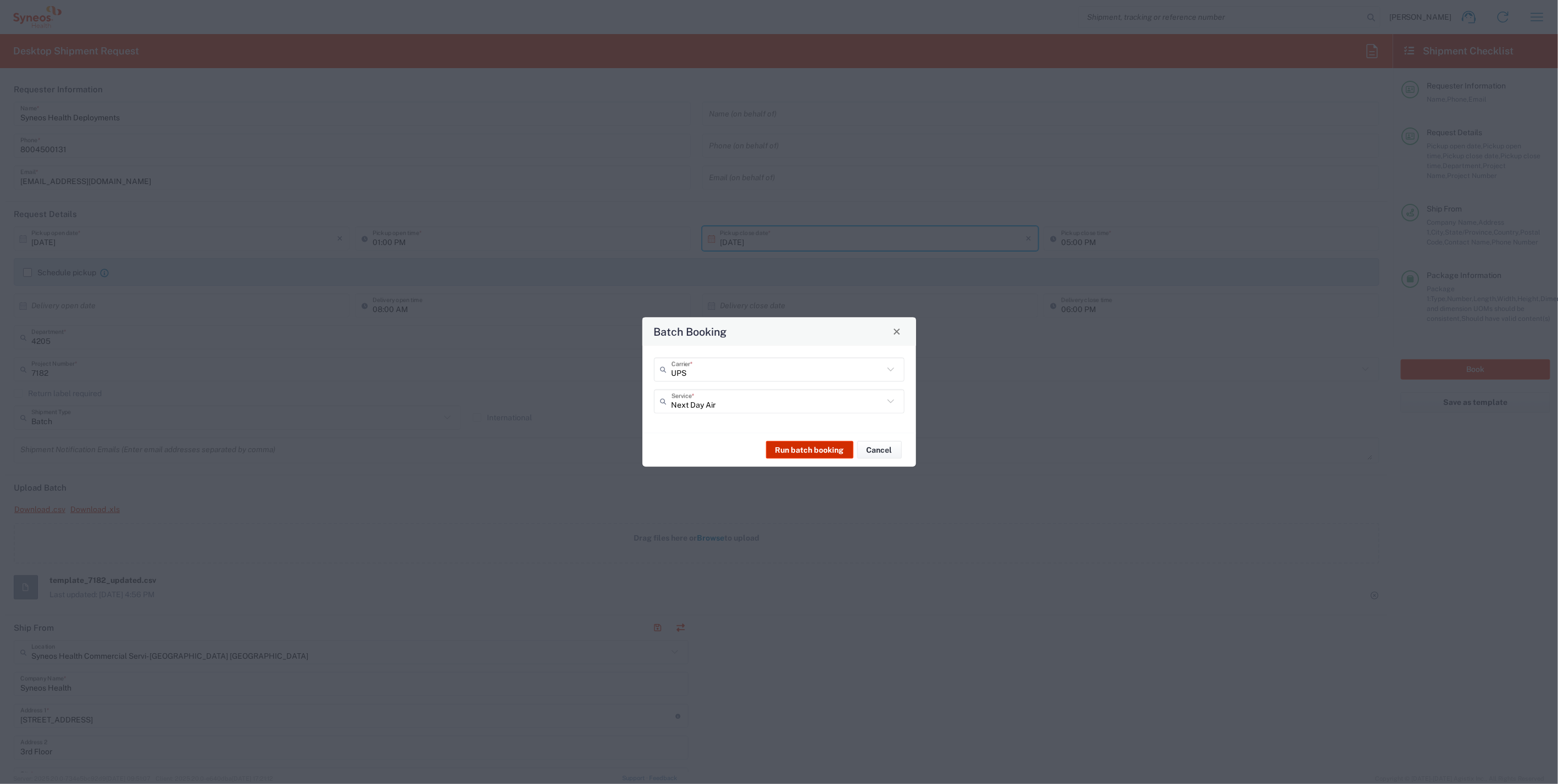
click at [801, 451] on button "Run batch booking" at bounding box center [810, 450] width 87 height 18
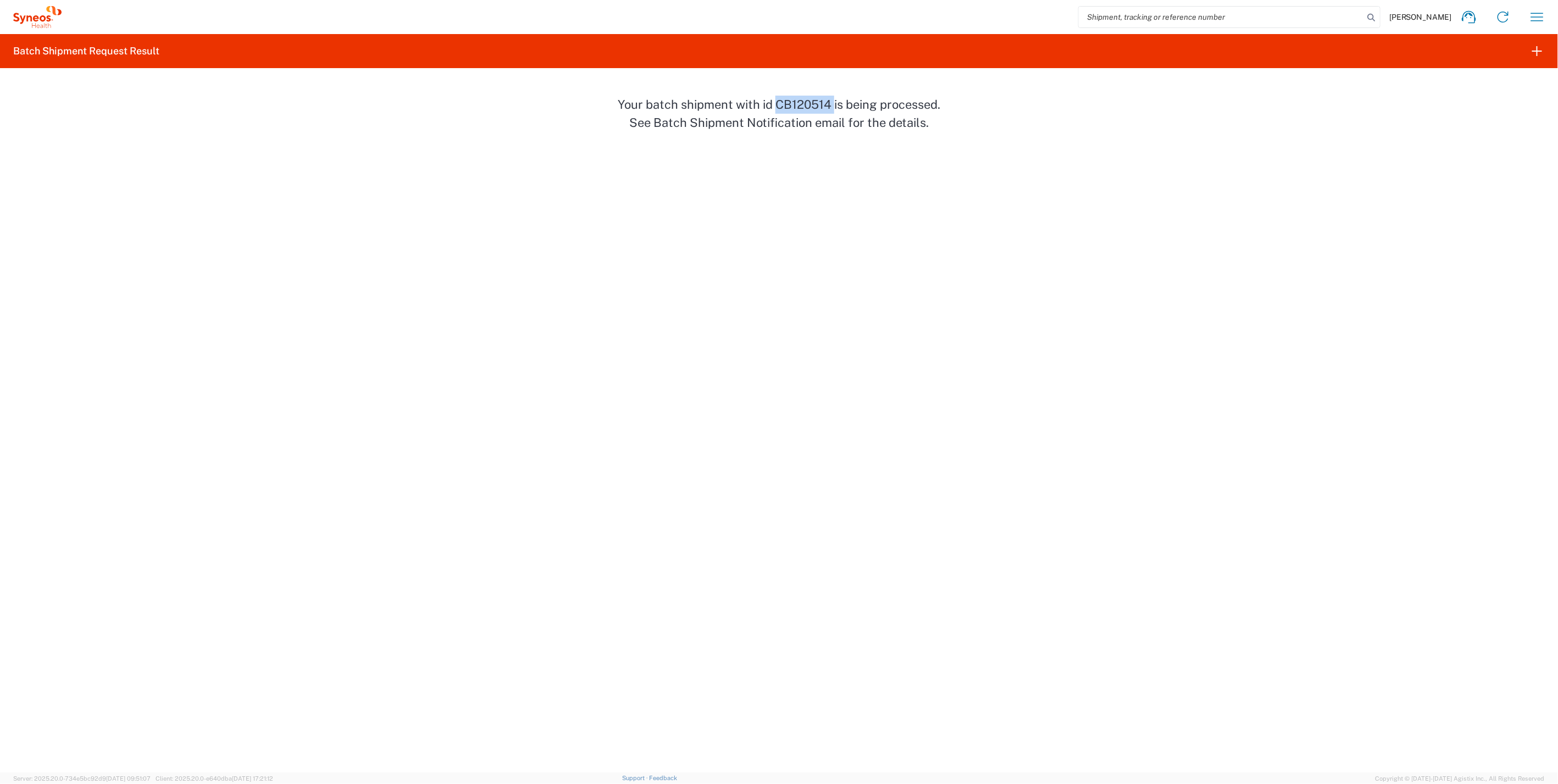
drag, startPoint x: 818, startPoint y: 103, endPoint x: 774, endPoint y: 100, distance: 44.1
click at [774, 100] on p "Your batch shipment with id CB120514 is being processed. See Batch Shipment Not…" at bounding box center [779, 114] width 329 height 36
